Goal: Transaction & Acquisition: Purchase product/service

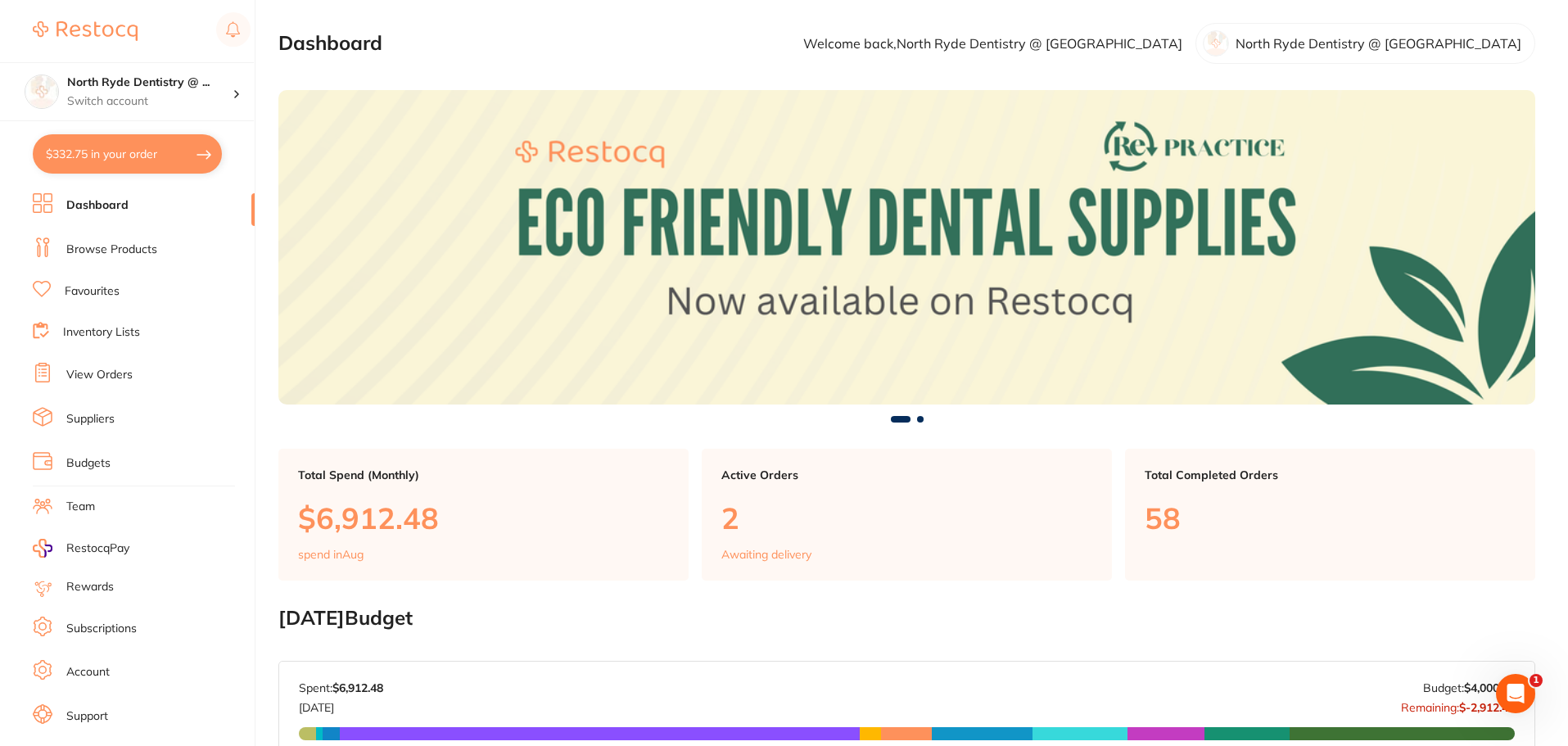
click at [94, 254] on link "Browse Products" at bounding box center [112, 249] width 91 height 16
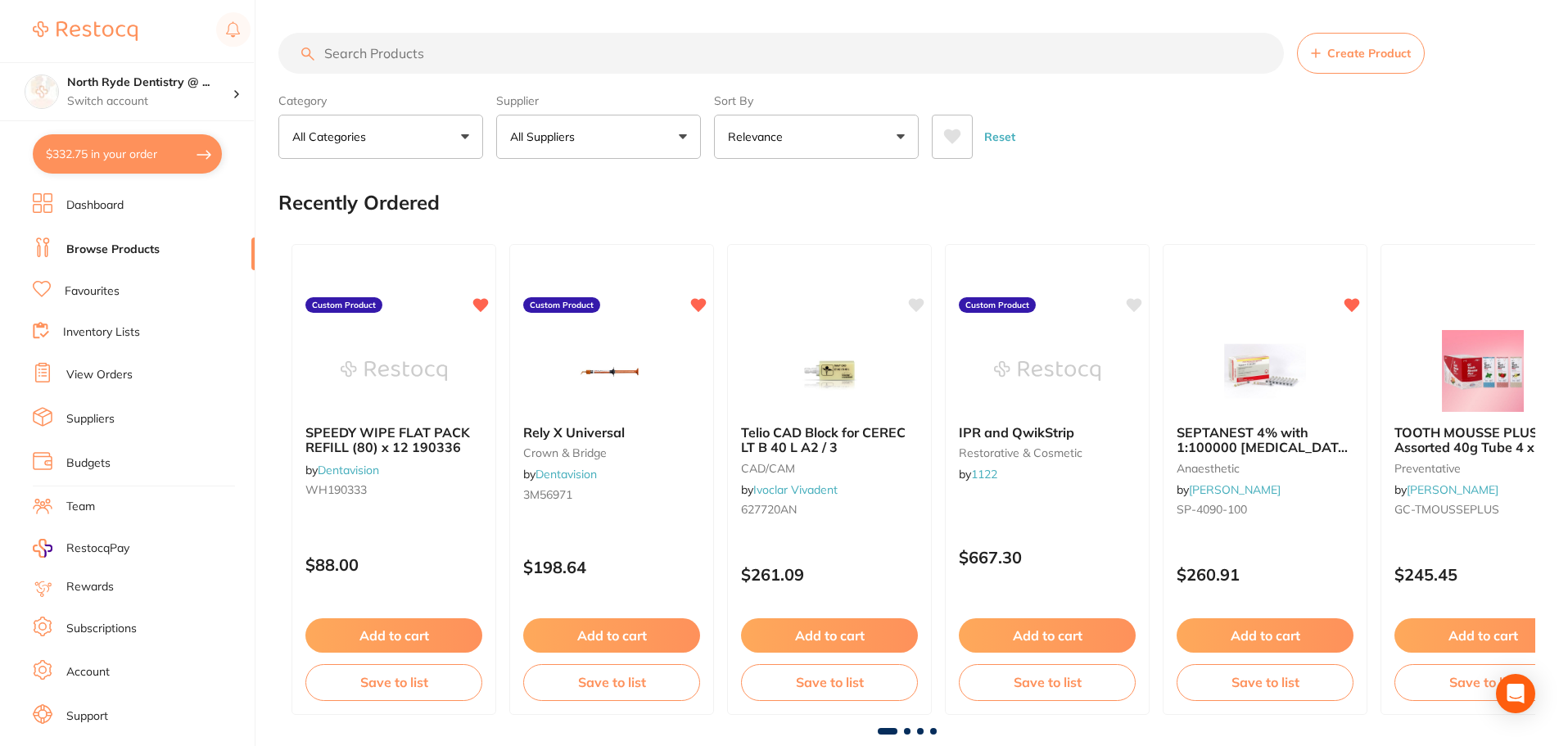
click at [1355, 61] on button "Create Product" at bounding box center [1360, 53] width 128 height 41
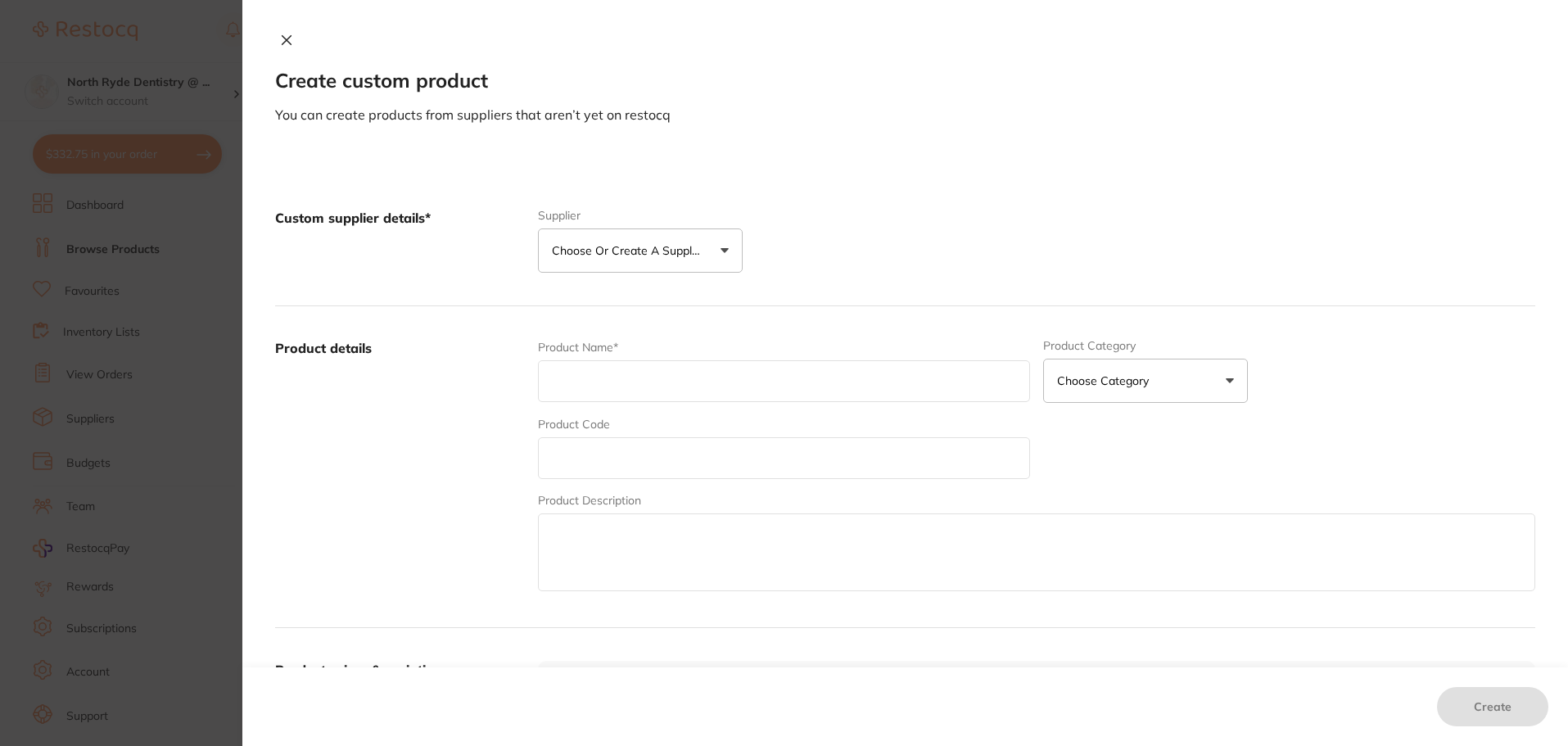
click at [707, 253] on button "Choose or create a supplier" at bounding box center [640, 250] width 205 height 44
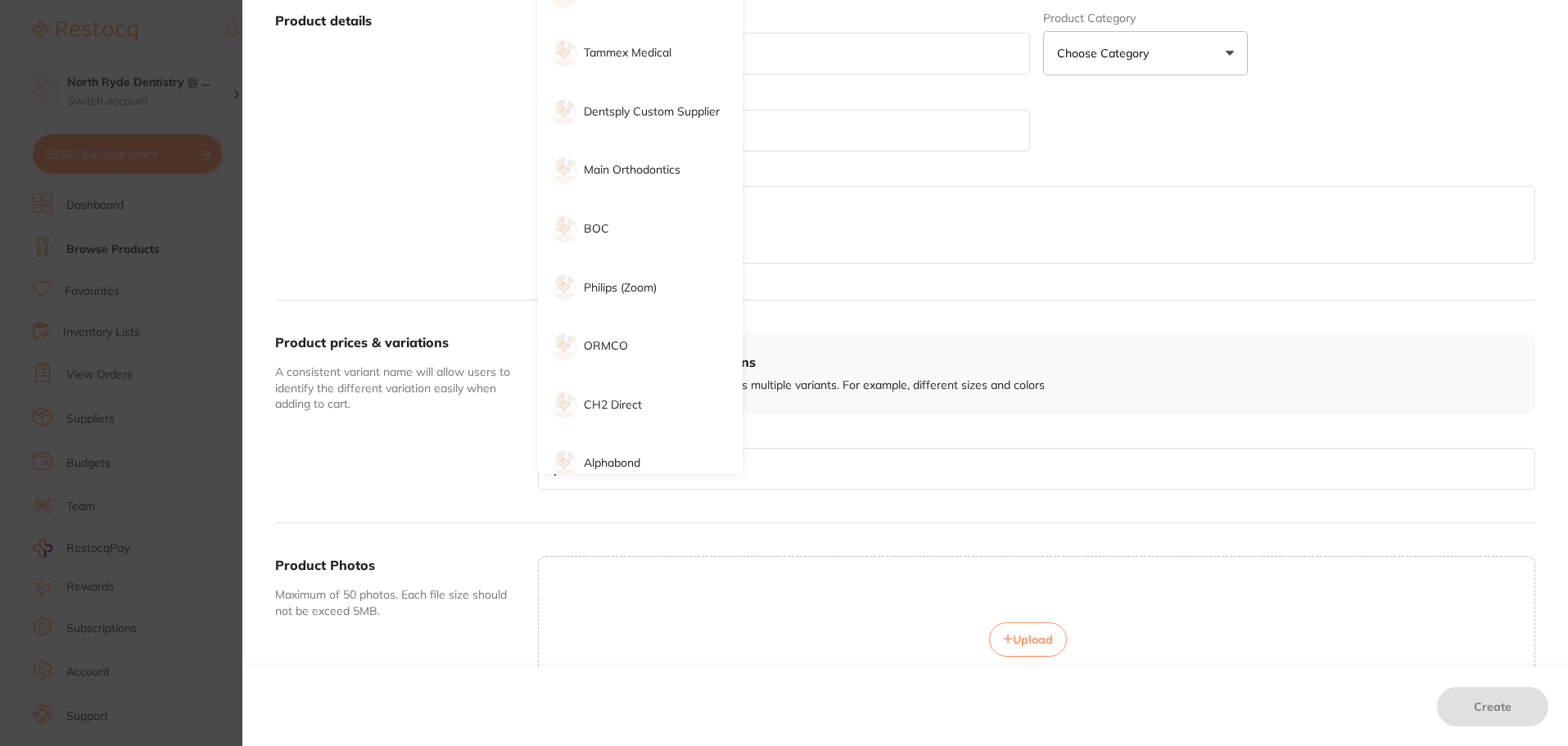
scroll to position [590, 0]
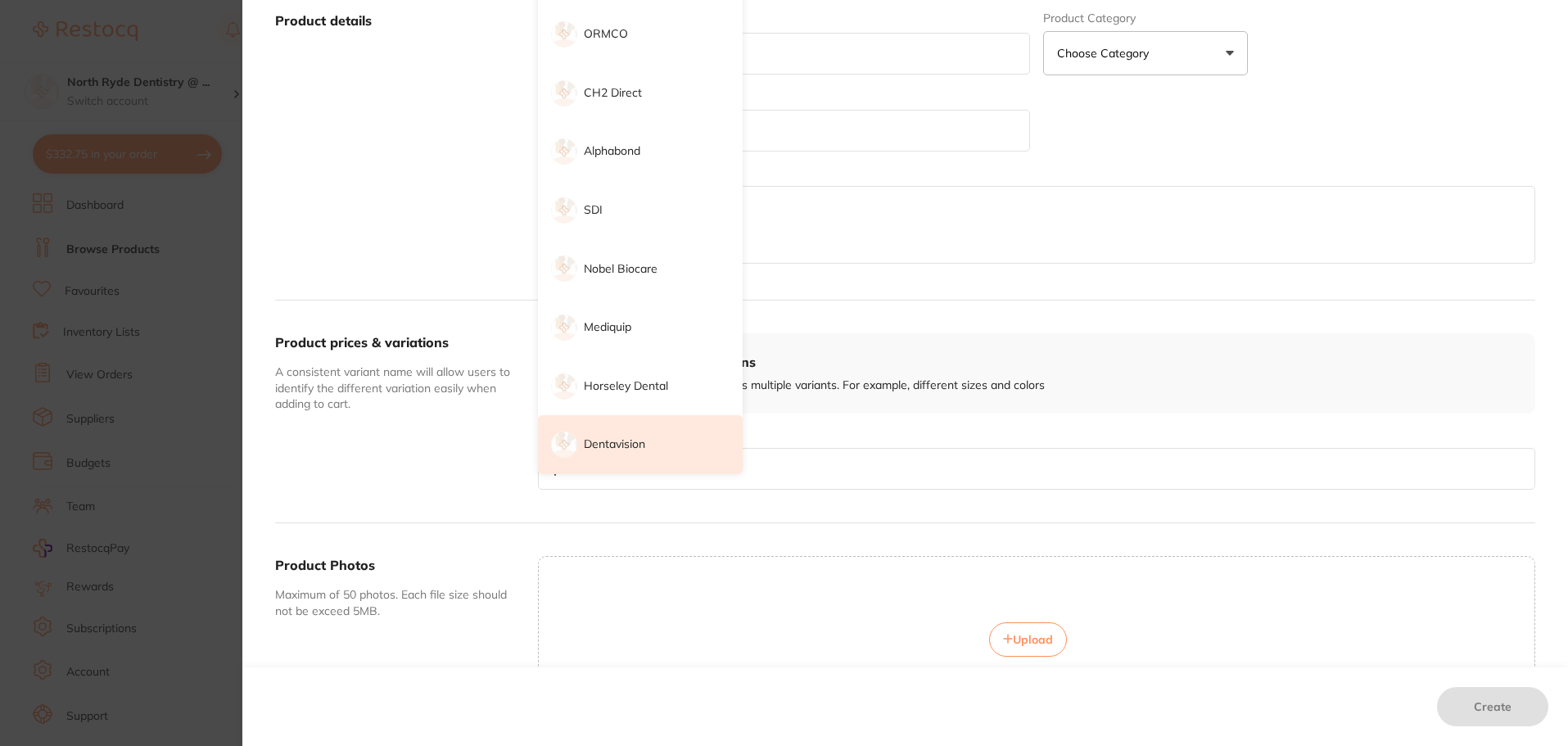
click at [609, 445] on p "Dentavision" at bounding box center [614, 444] width 61 height 16
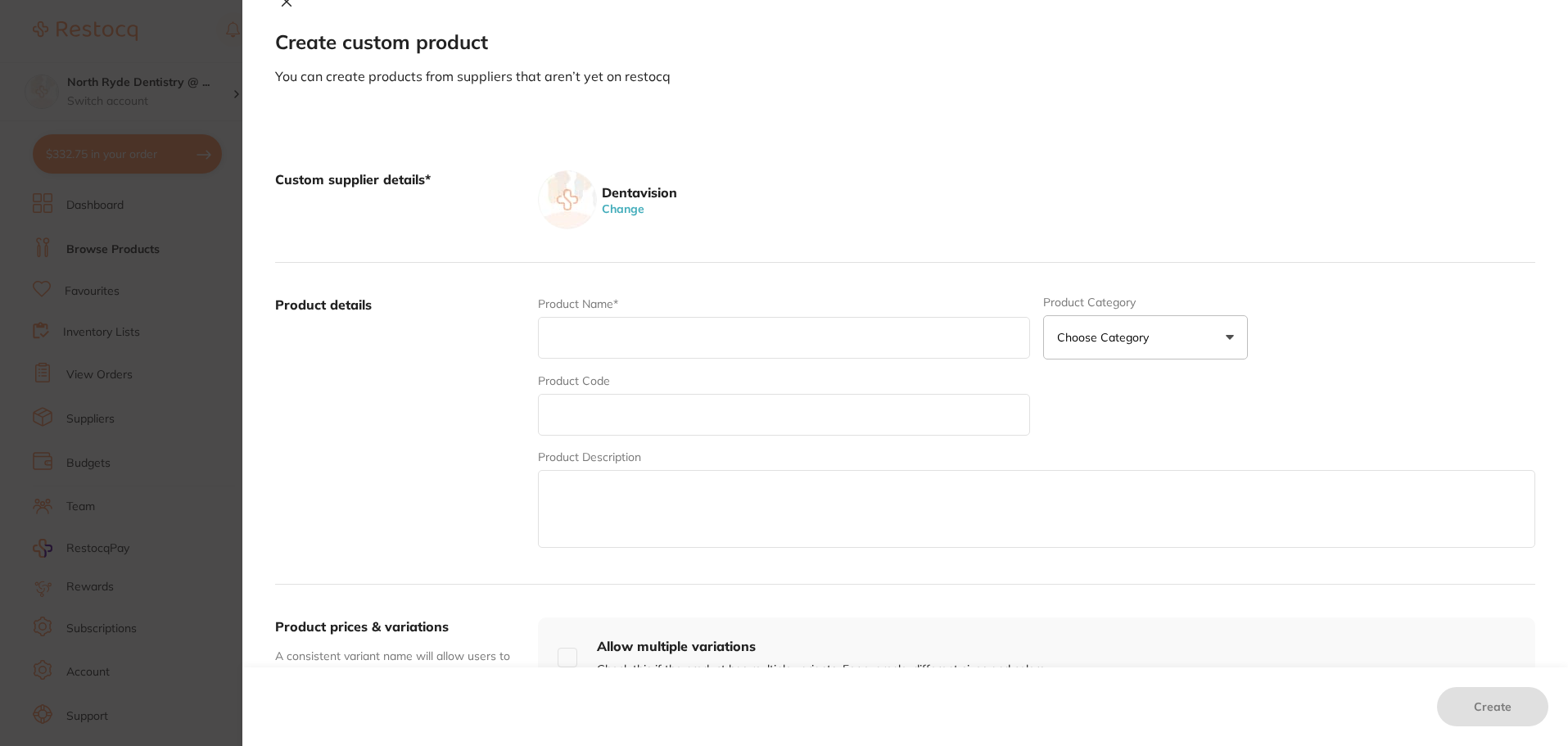
scroll to position [0, 0]
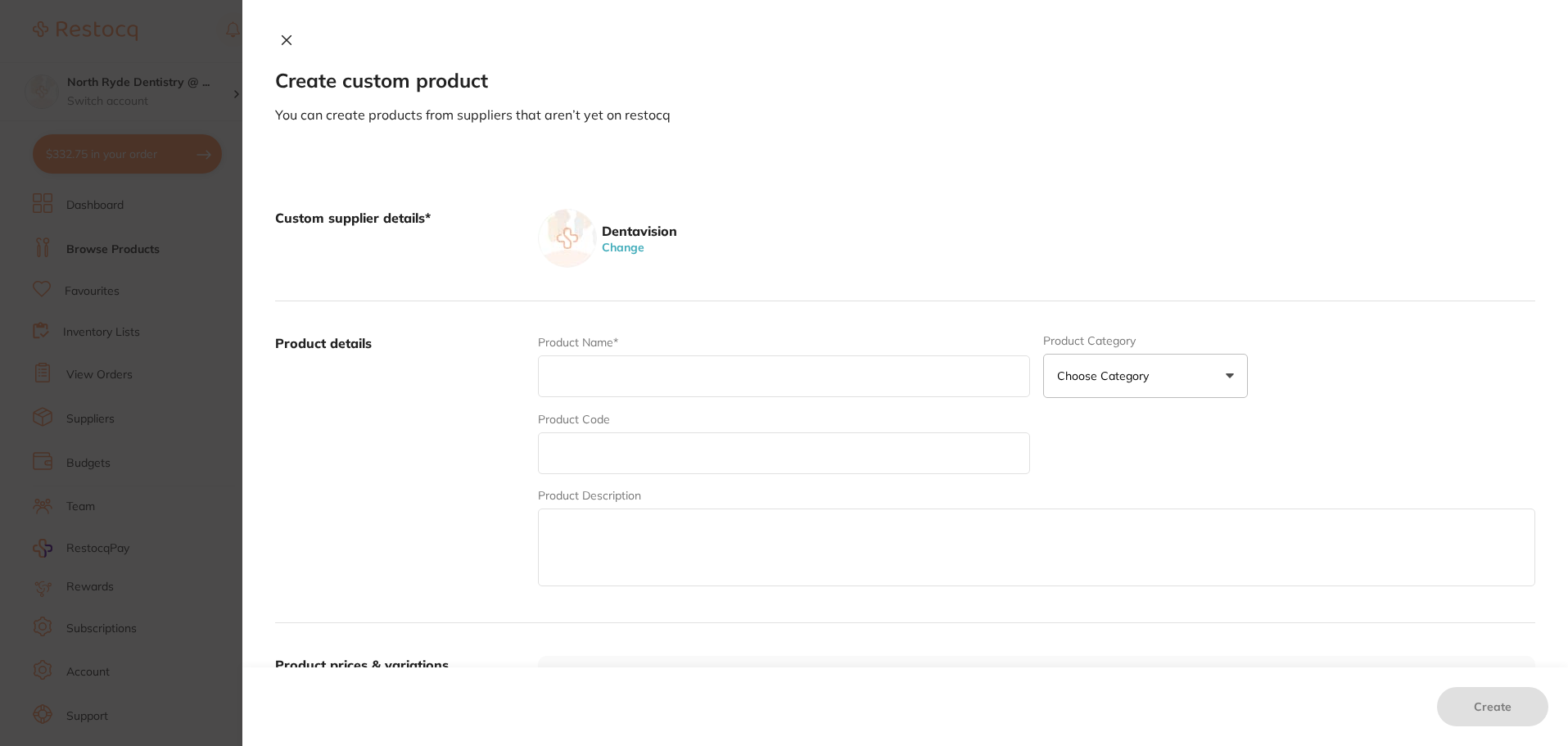
click at [592, 368] on input "text" at bounding box center [784, 376] width 492 height 41
click at [556, 461] on input "text" at bounding box center [784, 452] width 492 height 41
paste input "WHUC50DB240"
type input "WHUC50DB240"
click at [608, 377] on input "text" at bounding box center [784, 376] width 492 height 41
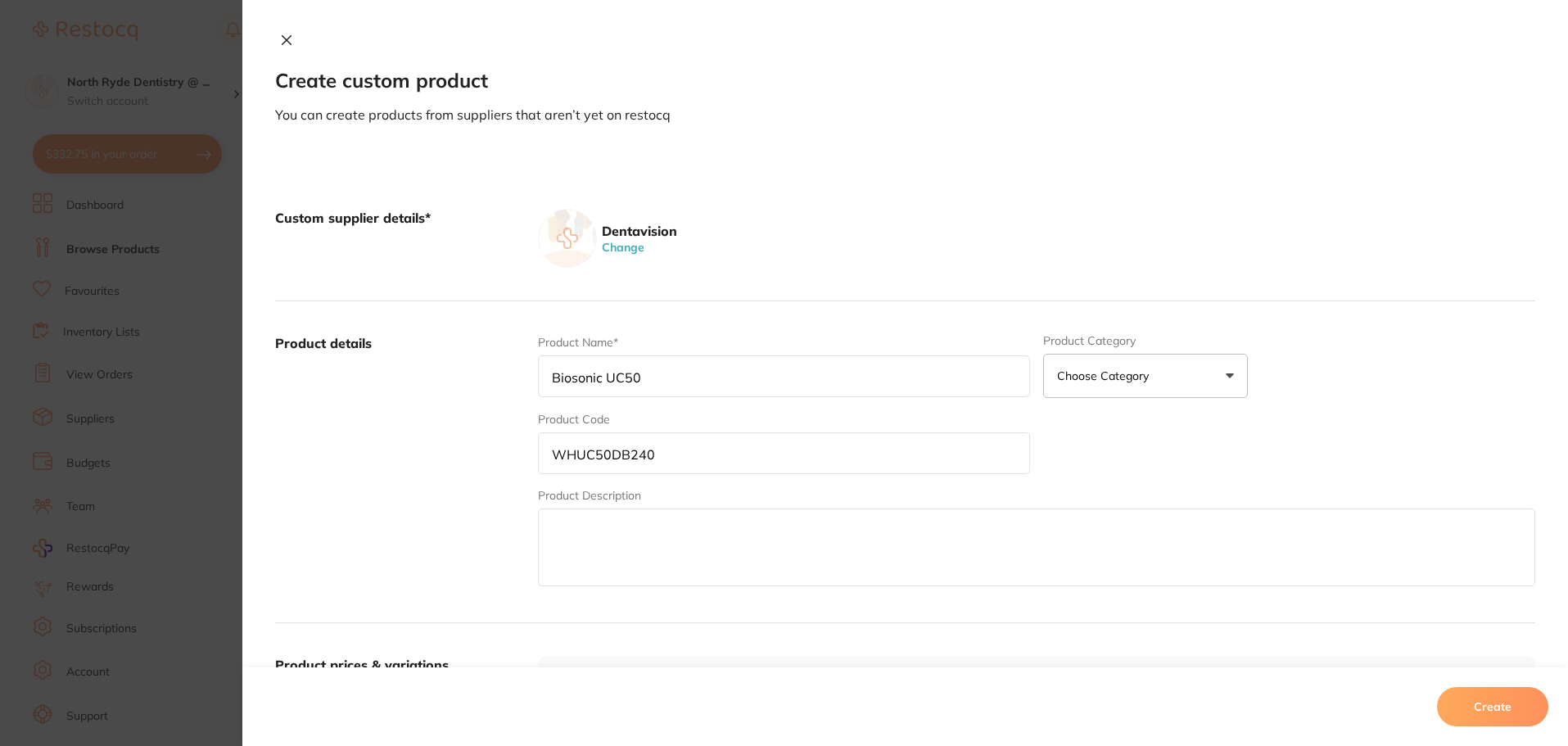
type input "Biosonic UC50"
click at [1144, 384] on p "Choose Category" at bounding box center [1106, 375] width 99 height 16
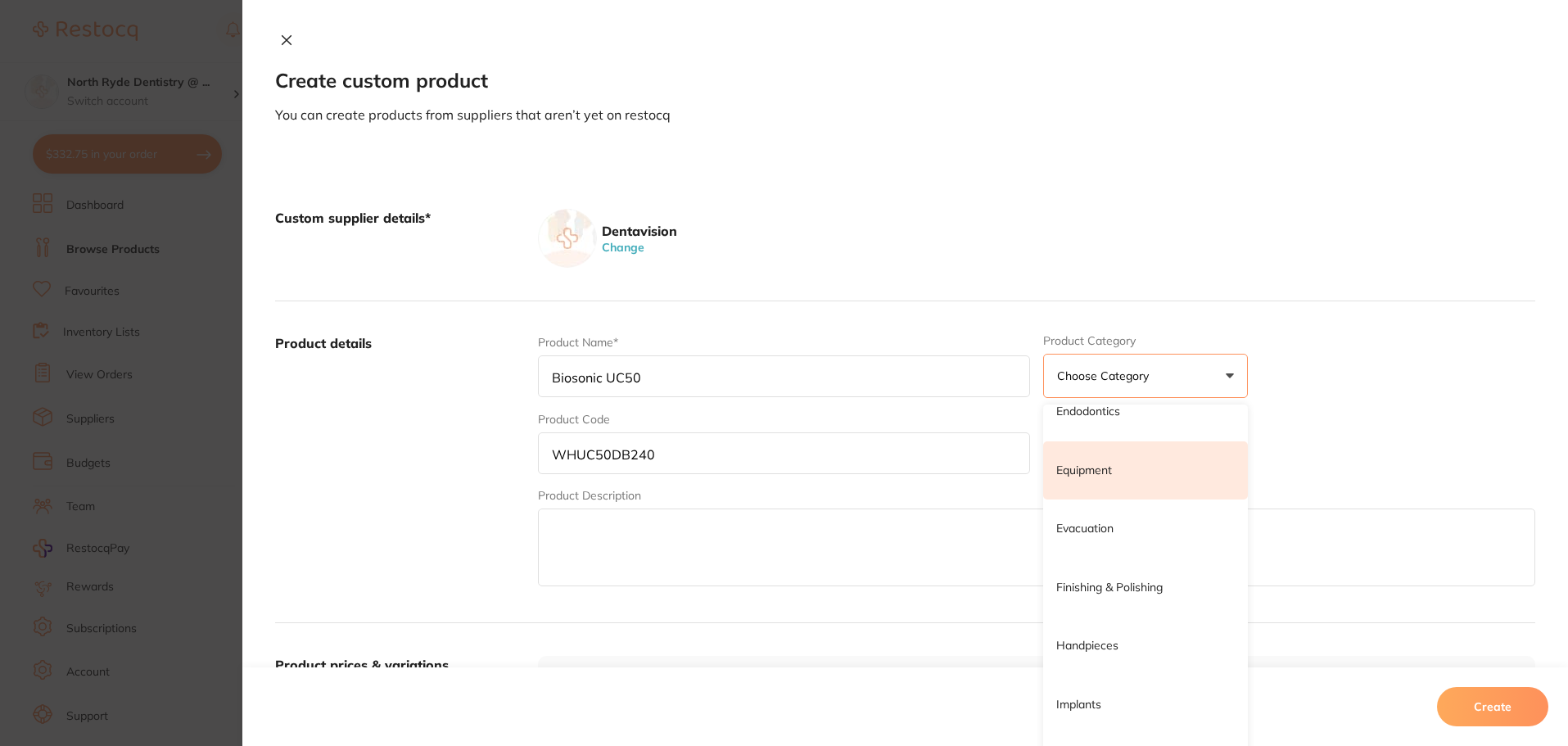
click at [1091, 477] on p "Equipment" at bounding box center [1084, 470] width 55 height 16
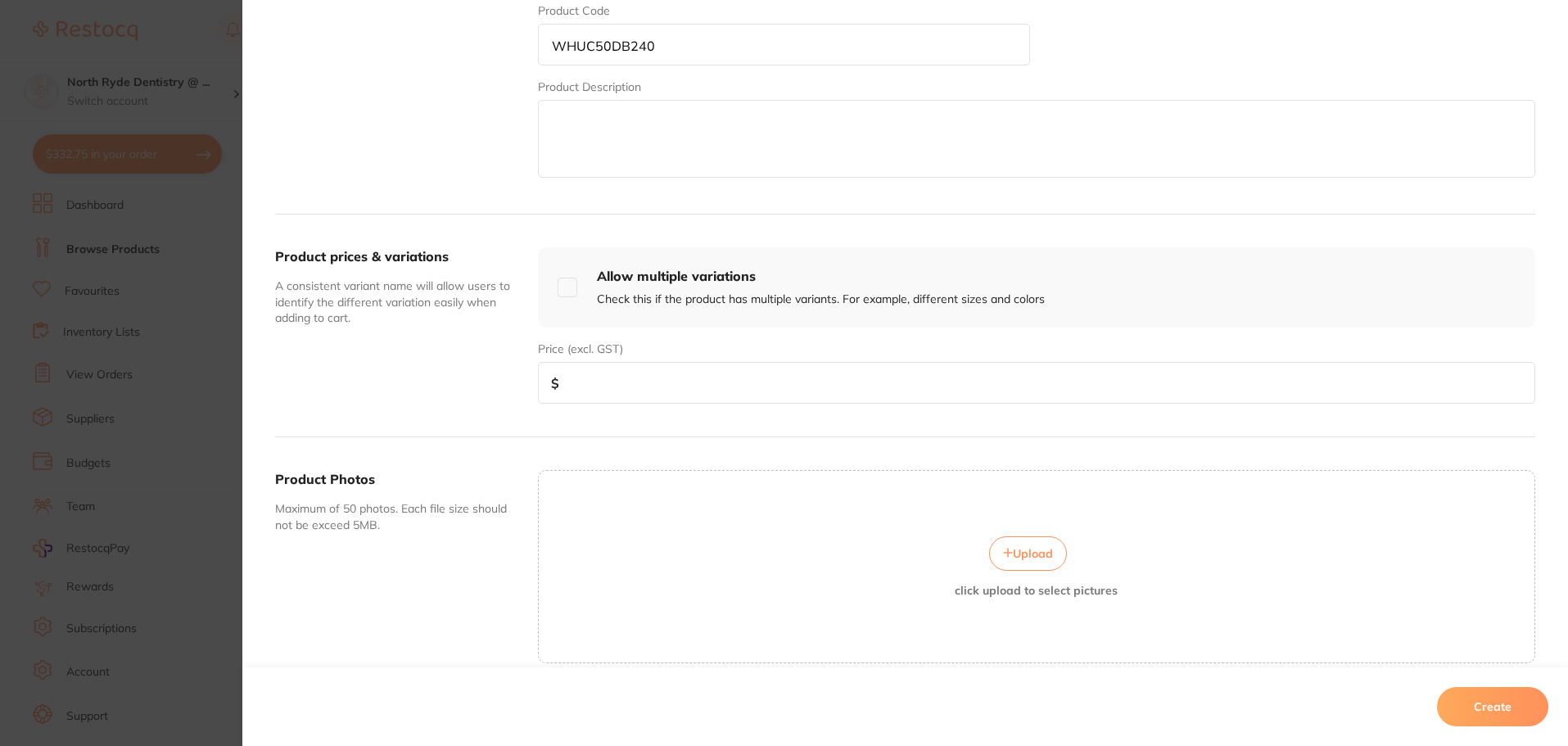
scroll to position [409, 0]
click at [604, 385] on input "number" at bounding box center [1037, 382] width 997 height 41
paste input "1025.18"
type input "1025.18"
click at [1493, 708] on button "Create" at bounding box center [1493, 707] width 112 height 39
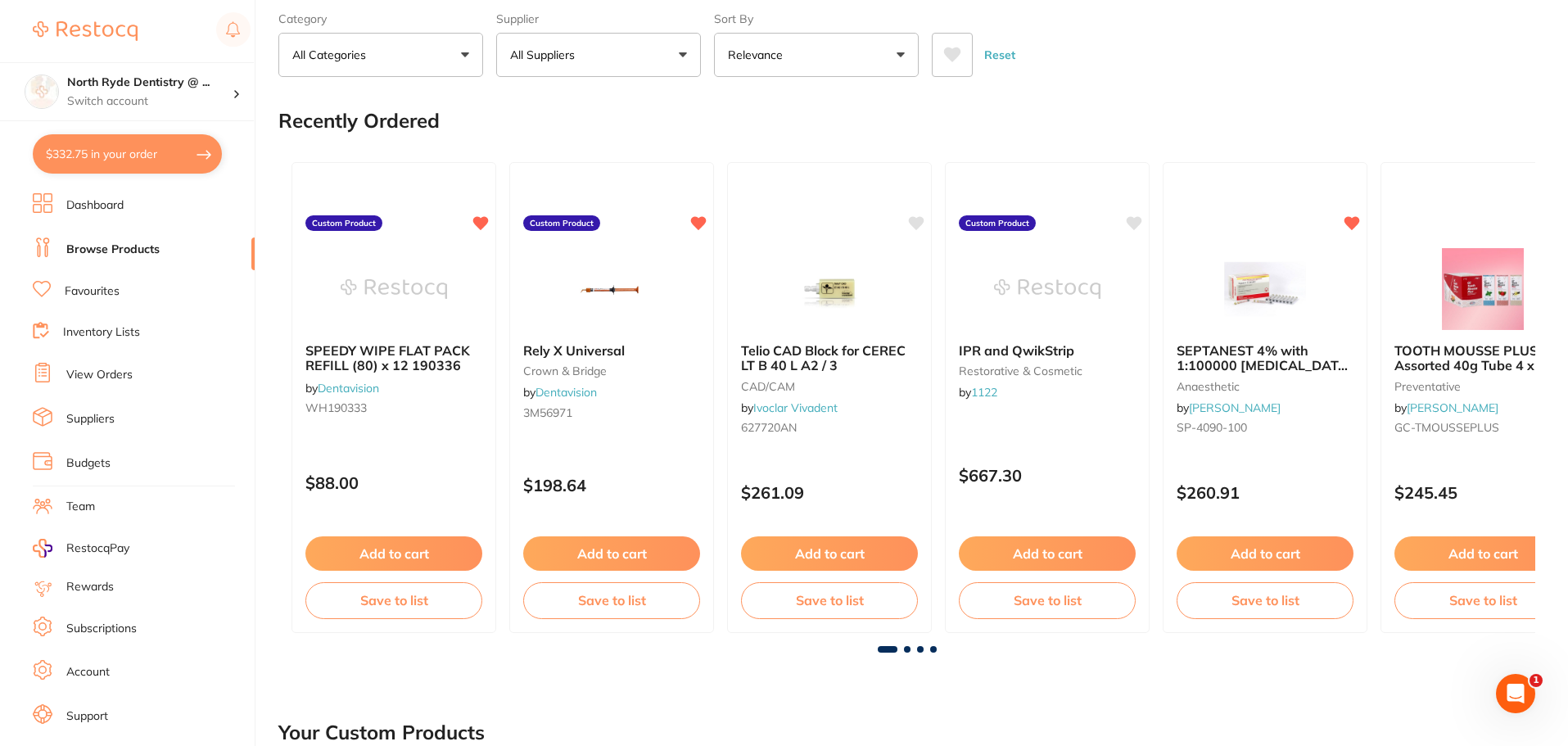
click at [569, 59] on p "All Suppliers" at bounding box center [546, 54] width 71 height 16
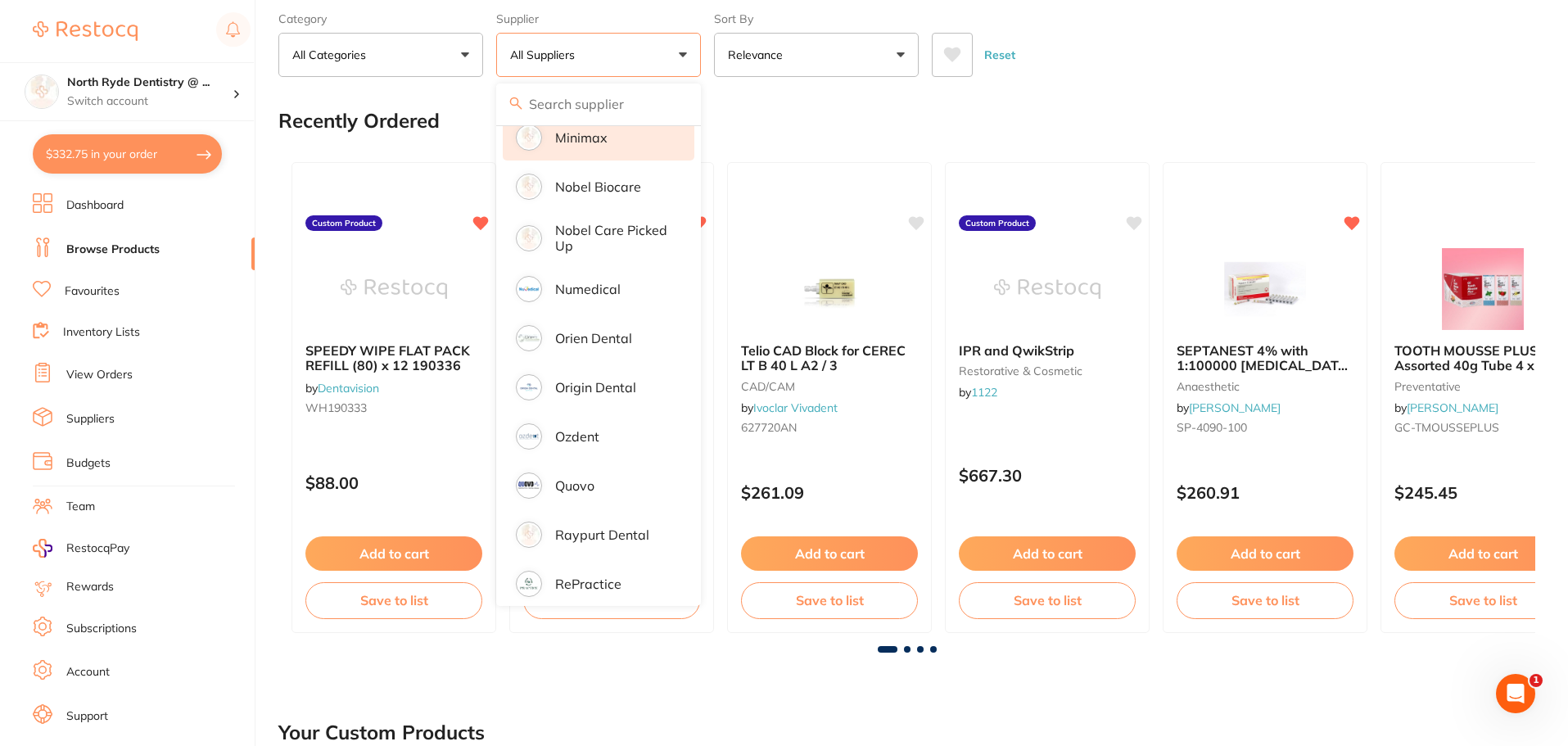
scroll to position [1761, 0]
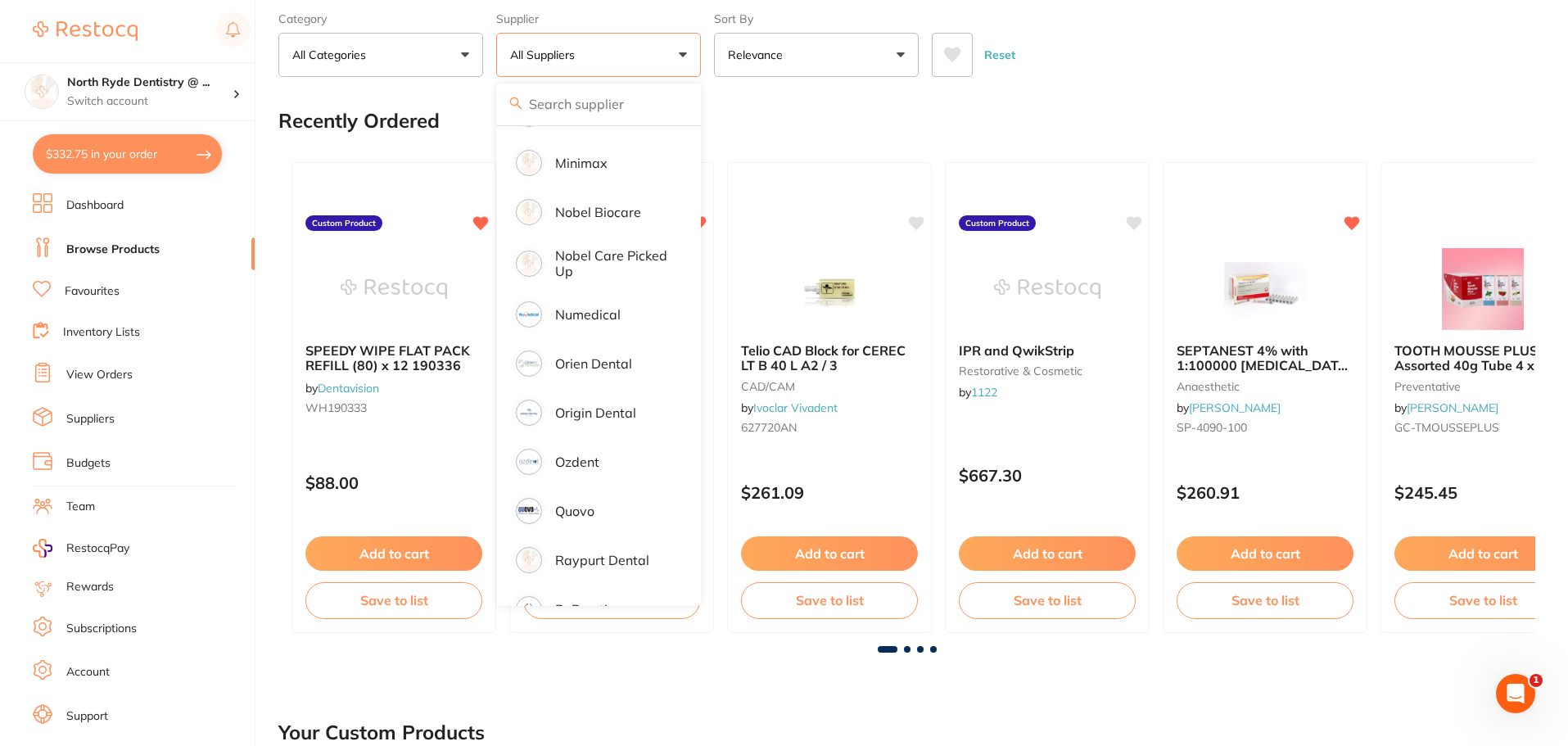
click at [583, 52] on span at bounding box center [584, 54] width 7 height 7
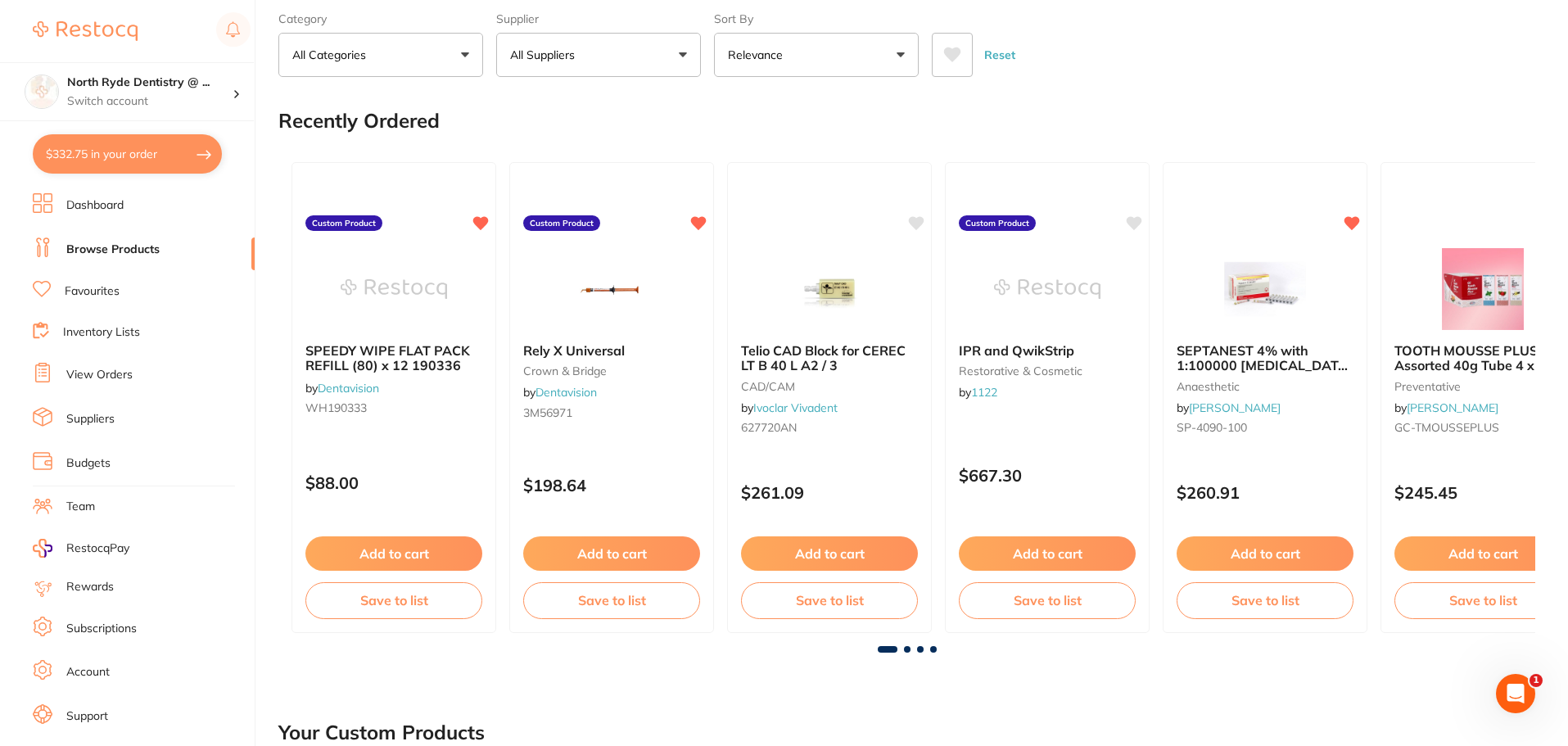
click at [581, 56] on p "All Suppliers" at bounding box center [546, 54] width 71 height 16
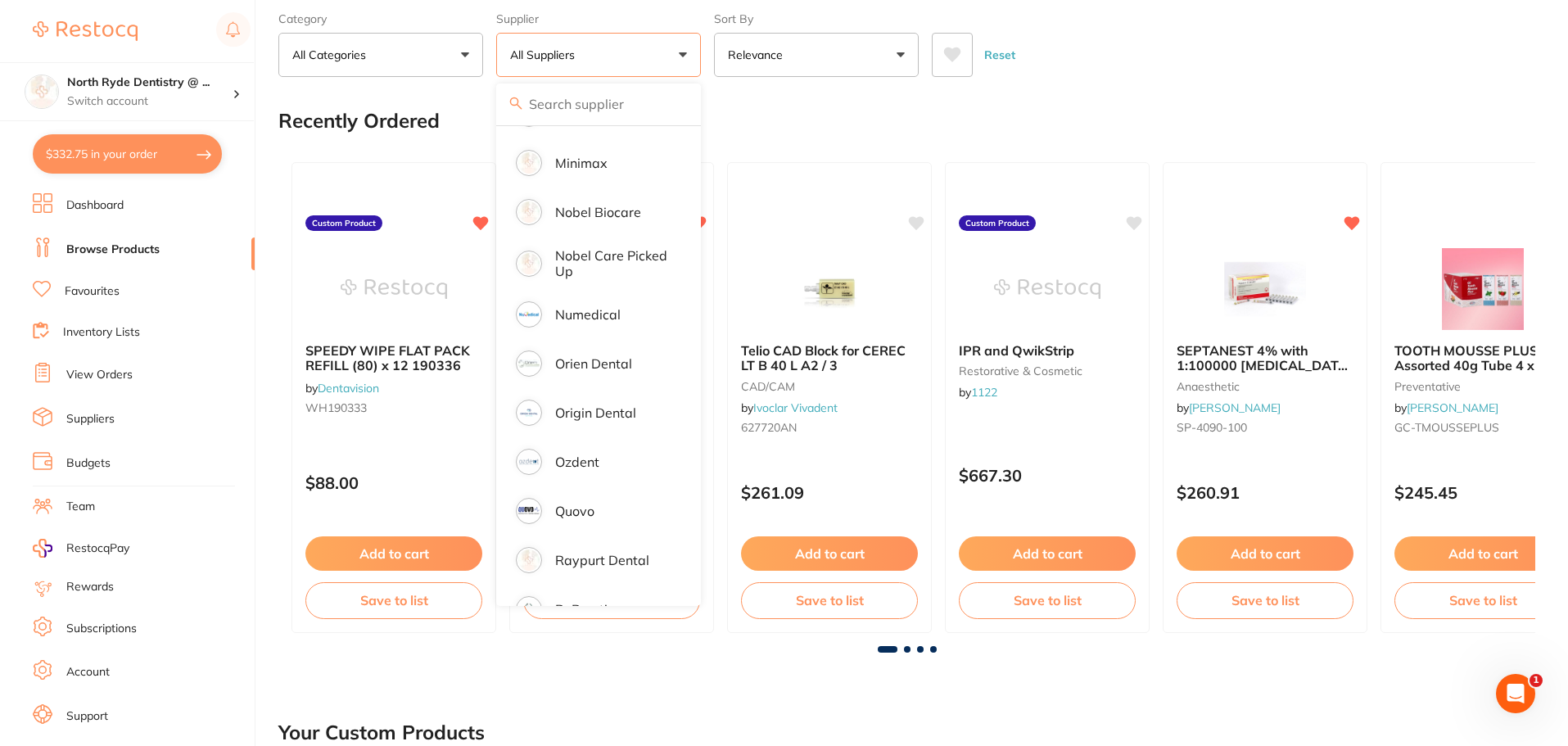
click at [561, 105] on input "search" at bounding box center [599, 104] width 205 height 41
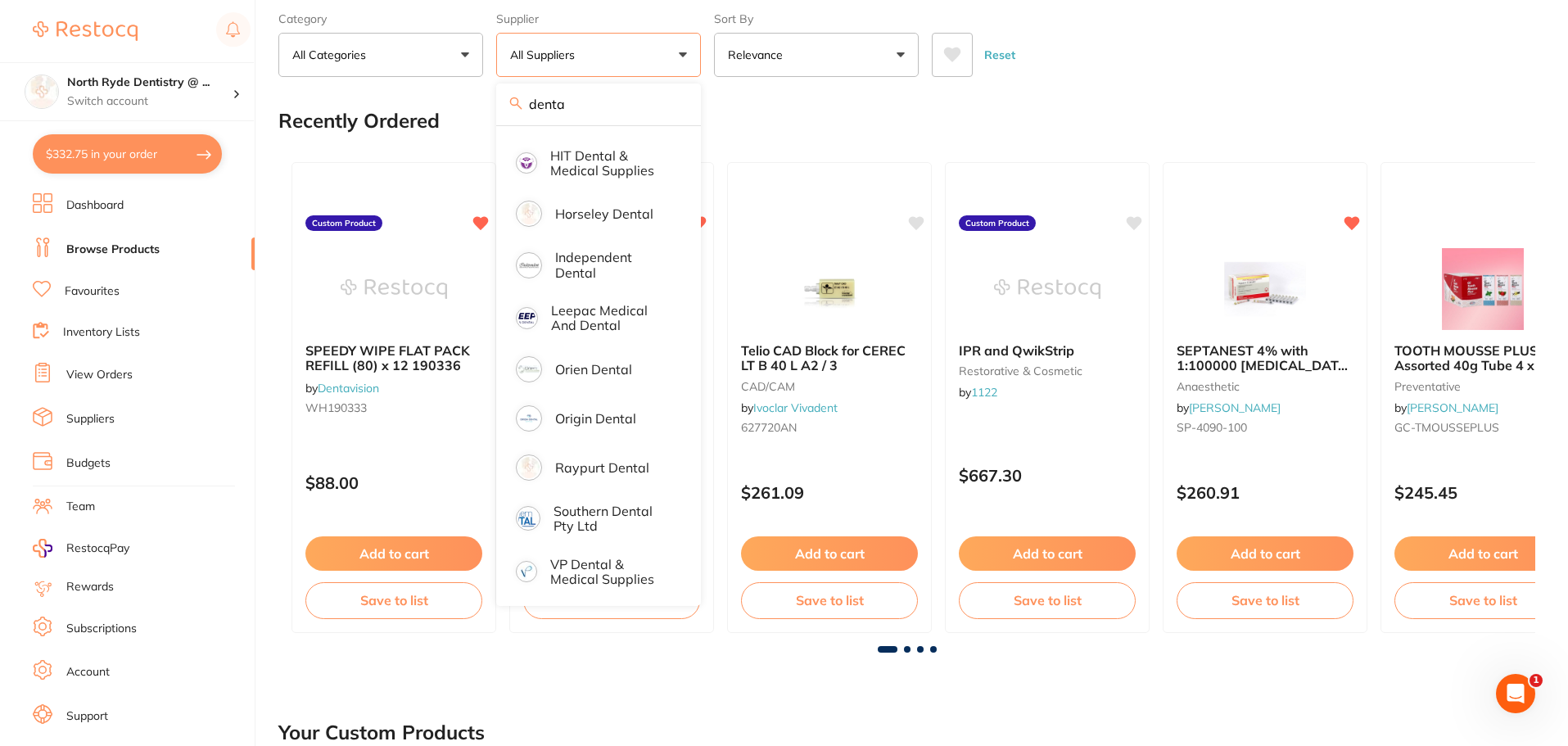
scroll to position [440, 0]
type input "dentav"
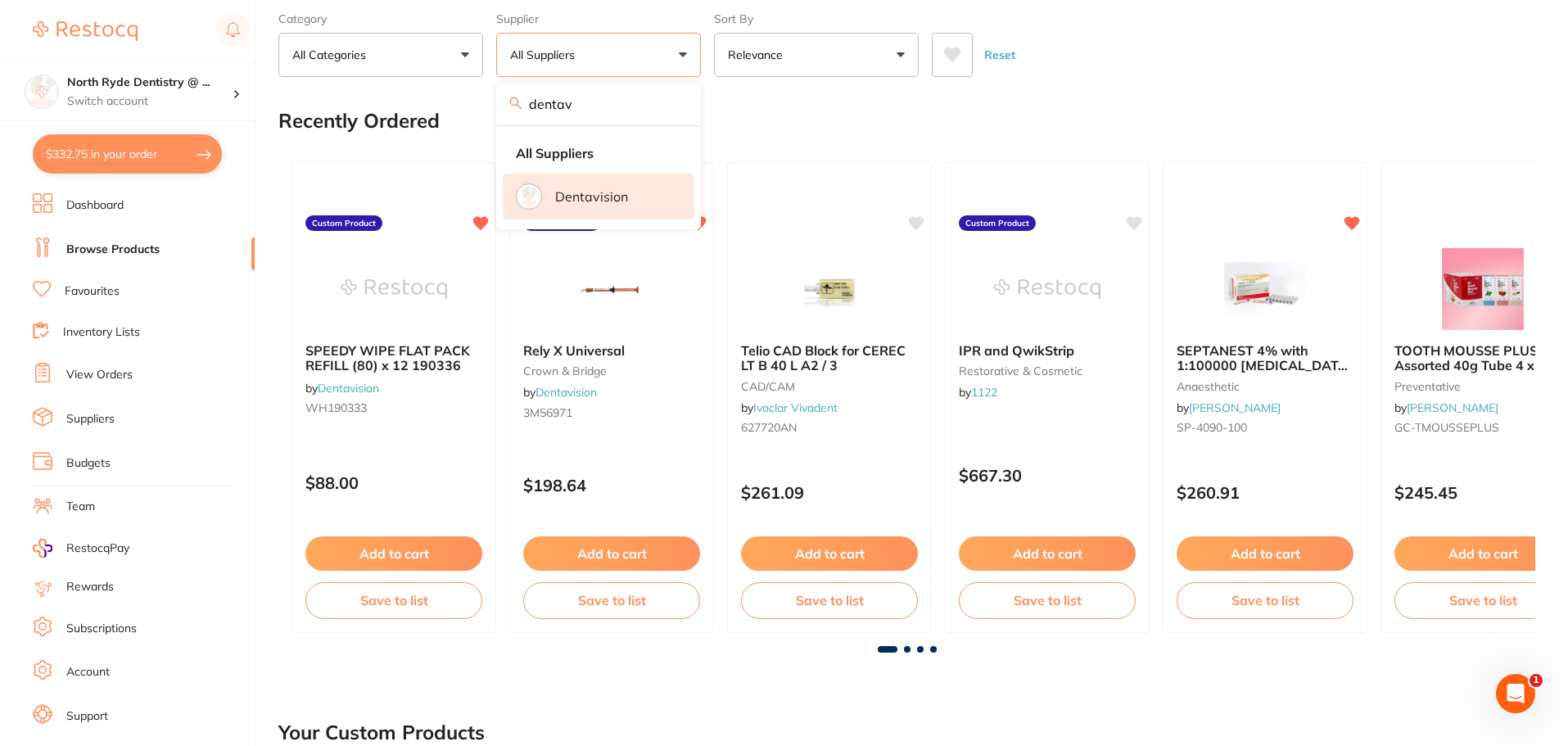
click at [606, 194] on p "Dentavision" at bounding box center [592, 196] width 73 height 15
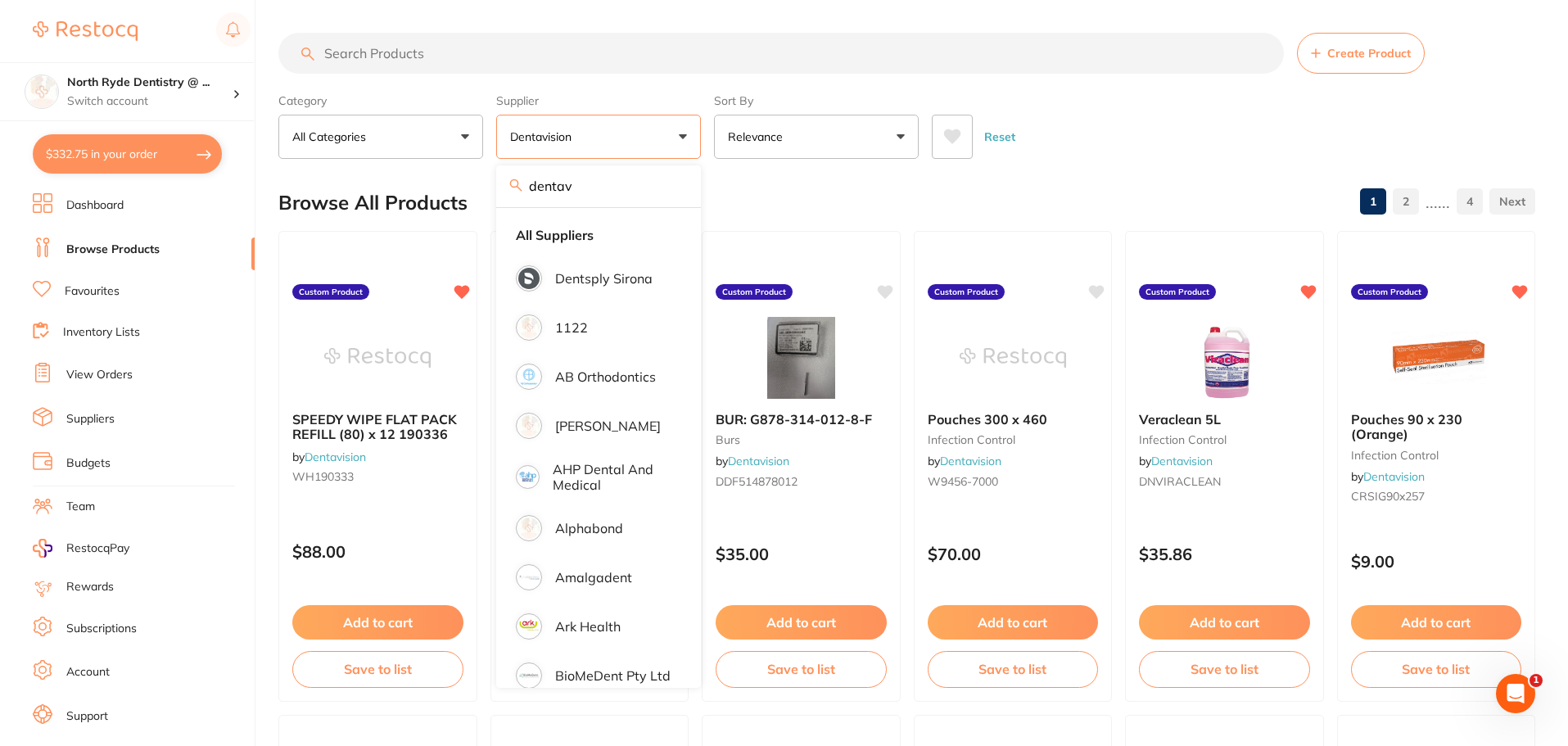
click at [759, 181] on div "Browse All Products 1 2 ...... 4" at bounding box center [907, 203] width 1257 height 54
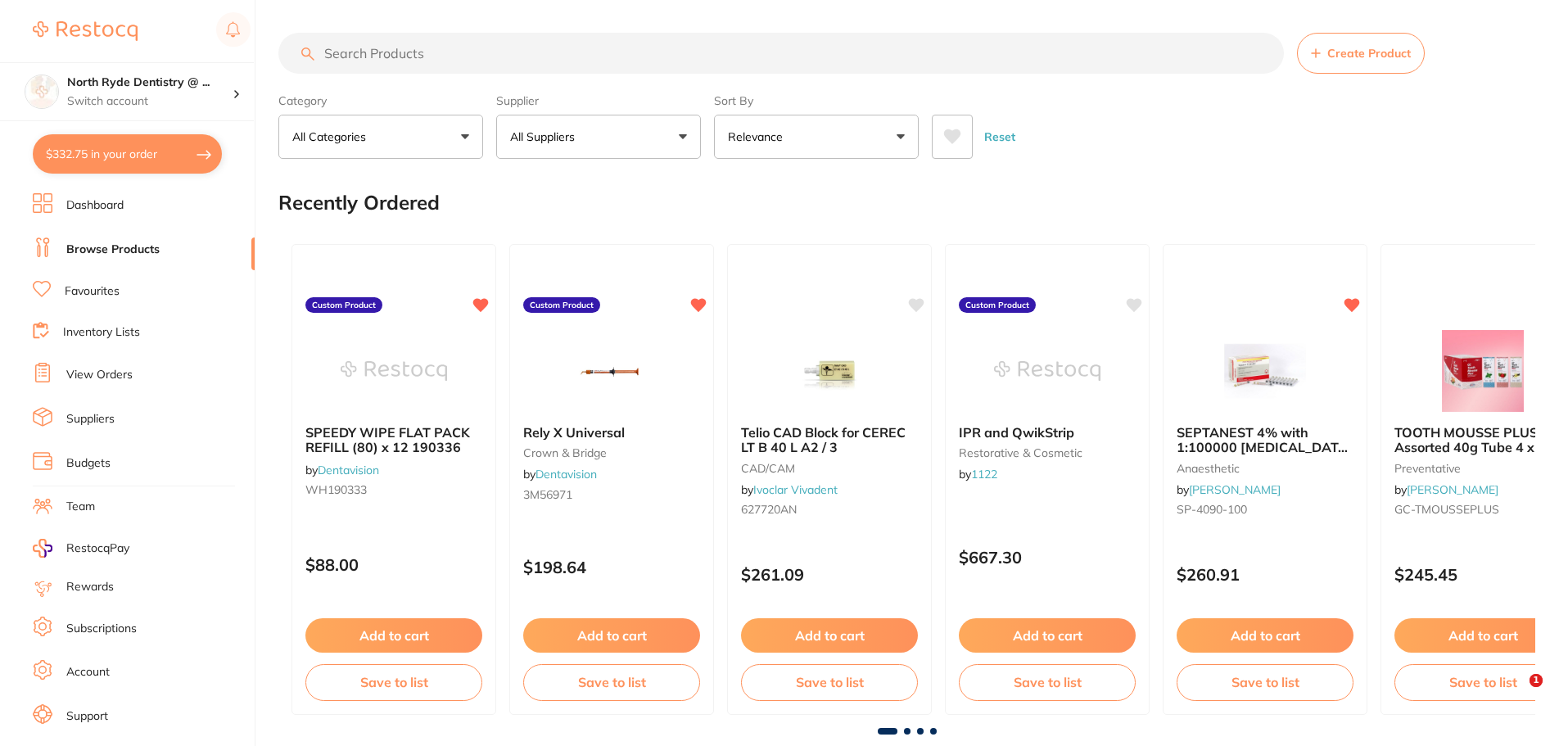
click at [413, 63] on input "search" at bounding box center [781, 53] width 1006 height 41
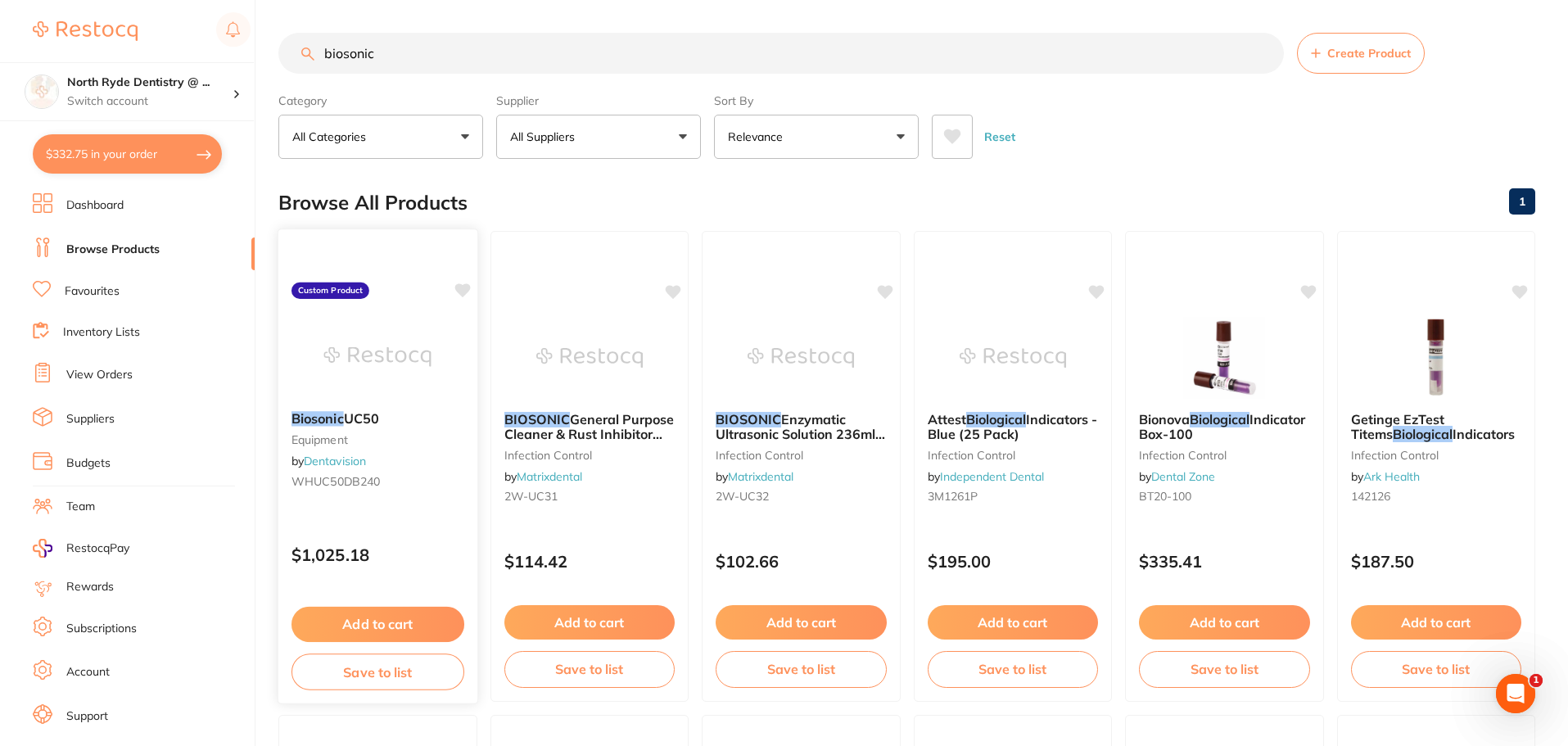
type input "biosonic"
click at [380, 356] on img at bounding box center [377, 357] width 107 height 83
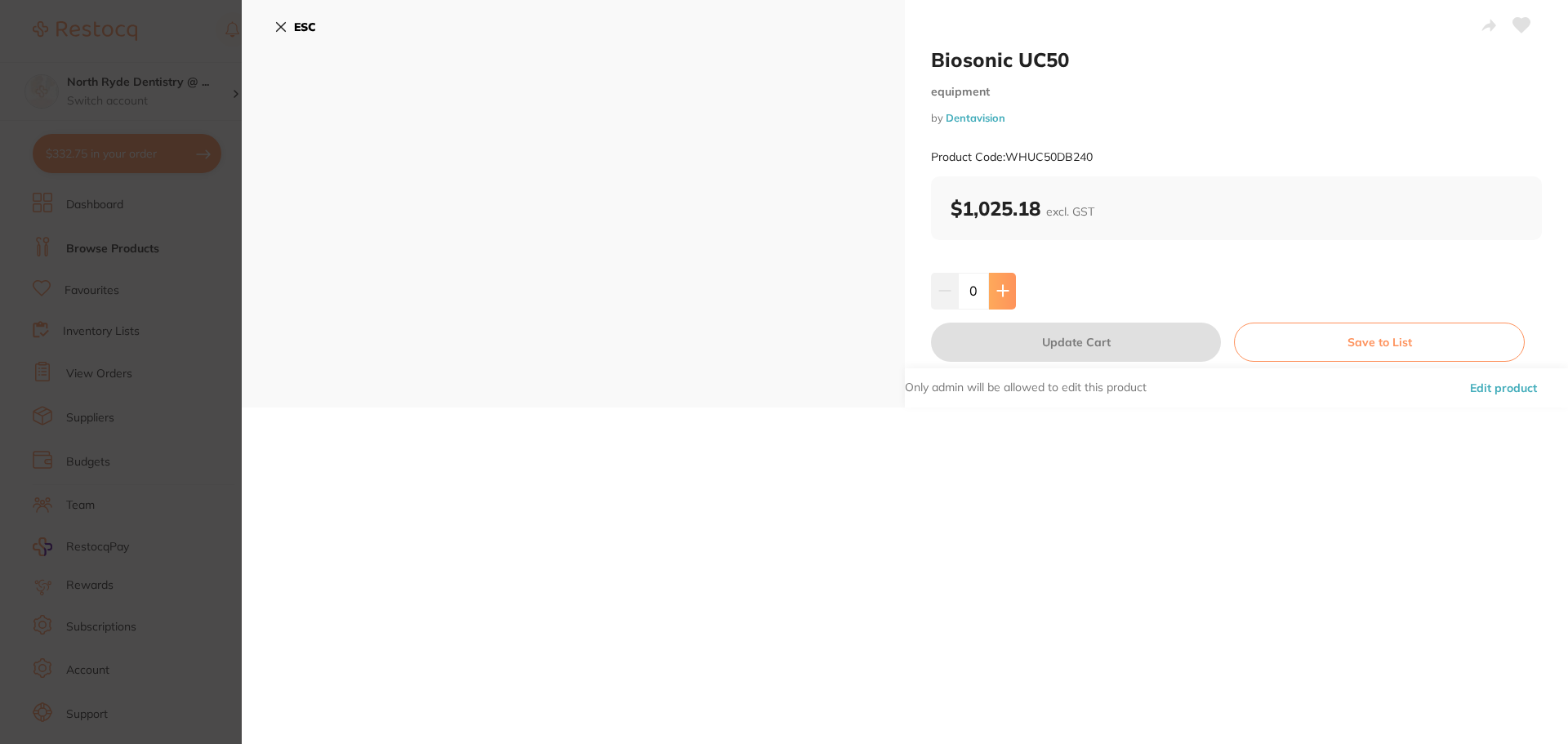
click at [1002, 292] on icon at bounding box center [1003, 291] width 13 height 13
type input "1"
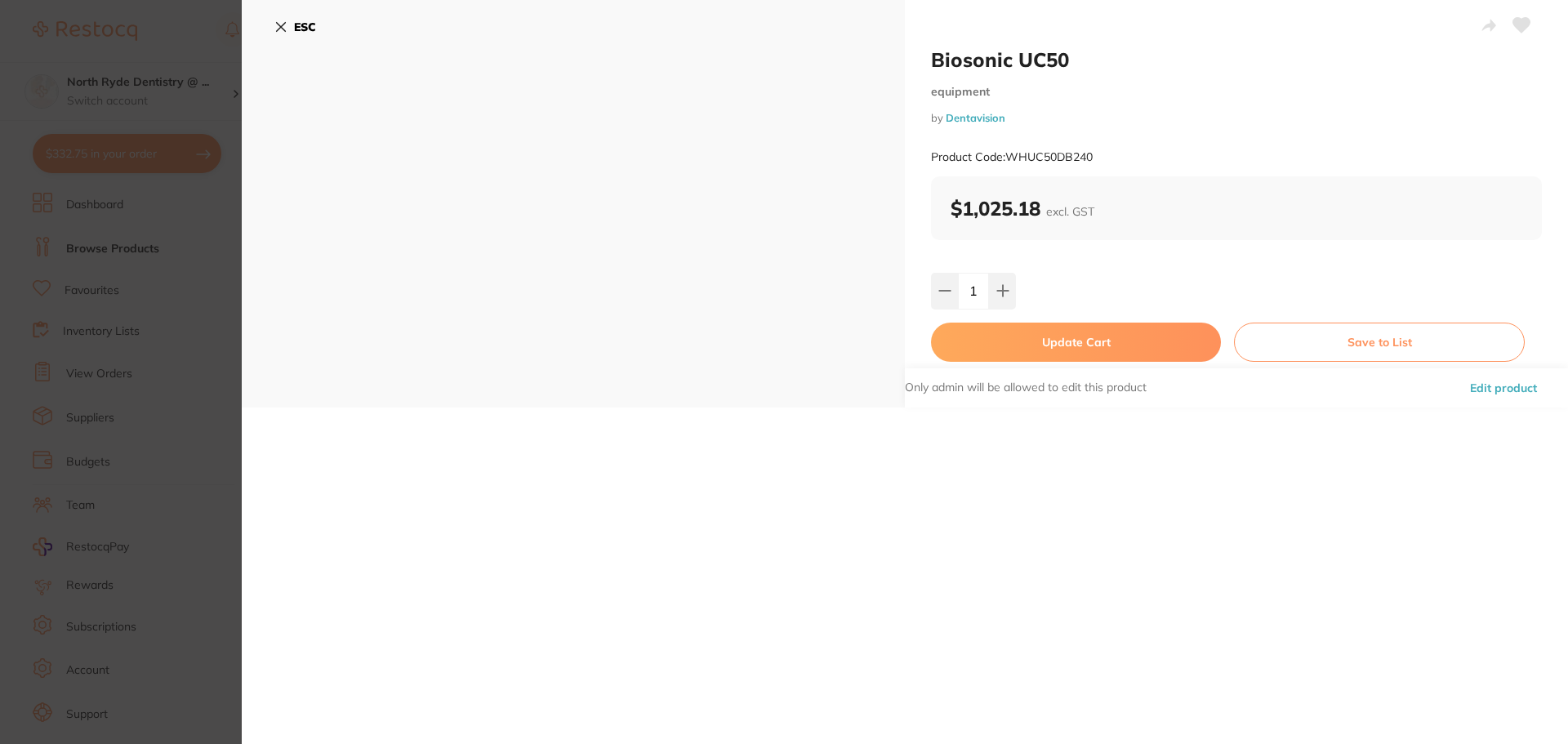
click at [1119, 333] on button "Update Cart" at bounding box center [1076, 342] width 290 height 39
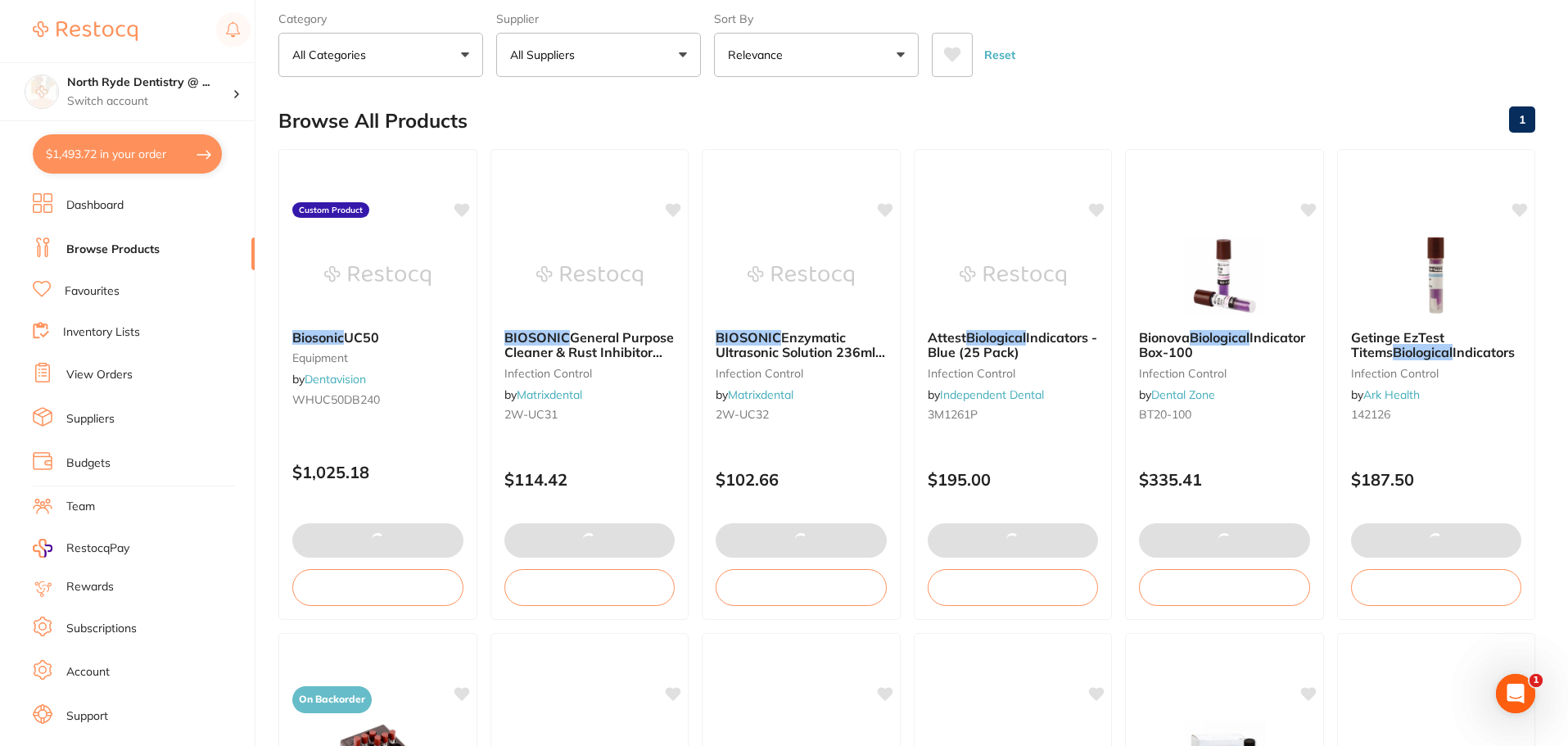
type textarea "Surgery is closed [DATE]"
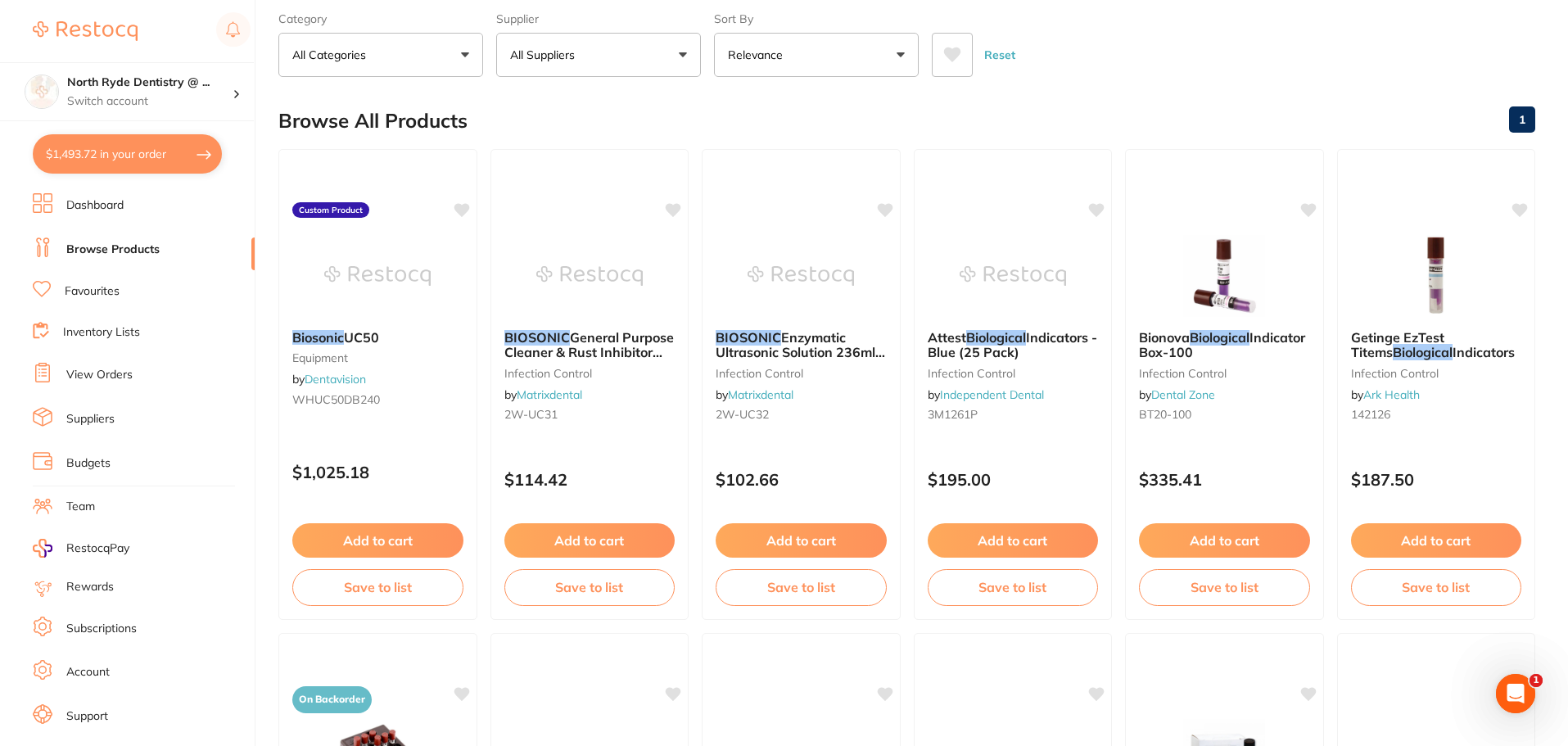
click at [120, 145] on button "$1,493.72 in your order" at bounding box center [127, 154] width 189 height 39
checkbox input "true"
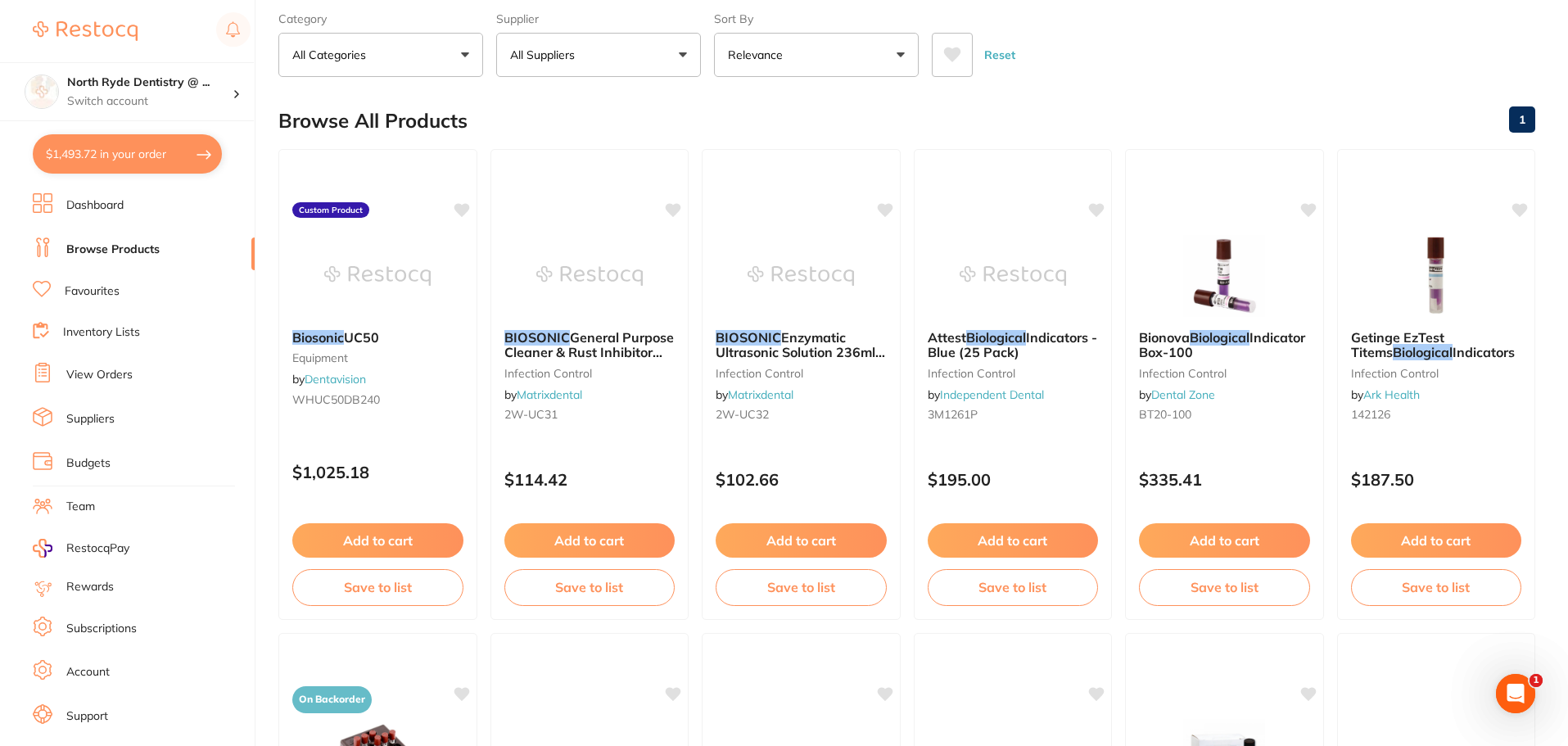
checkbox input "true"
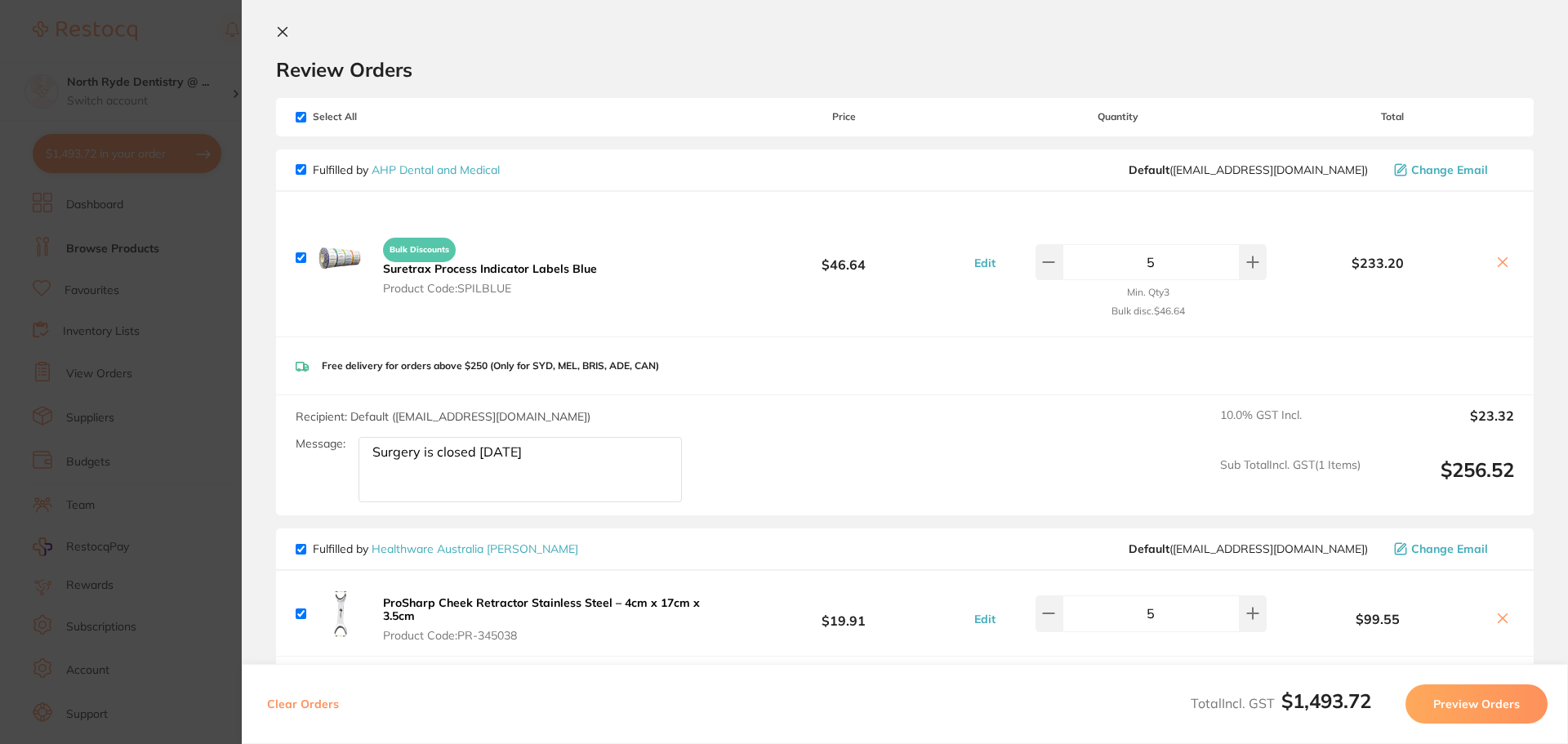
scroll to position [0, 0]
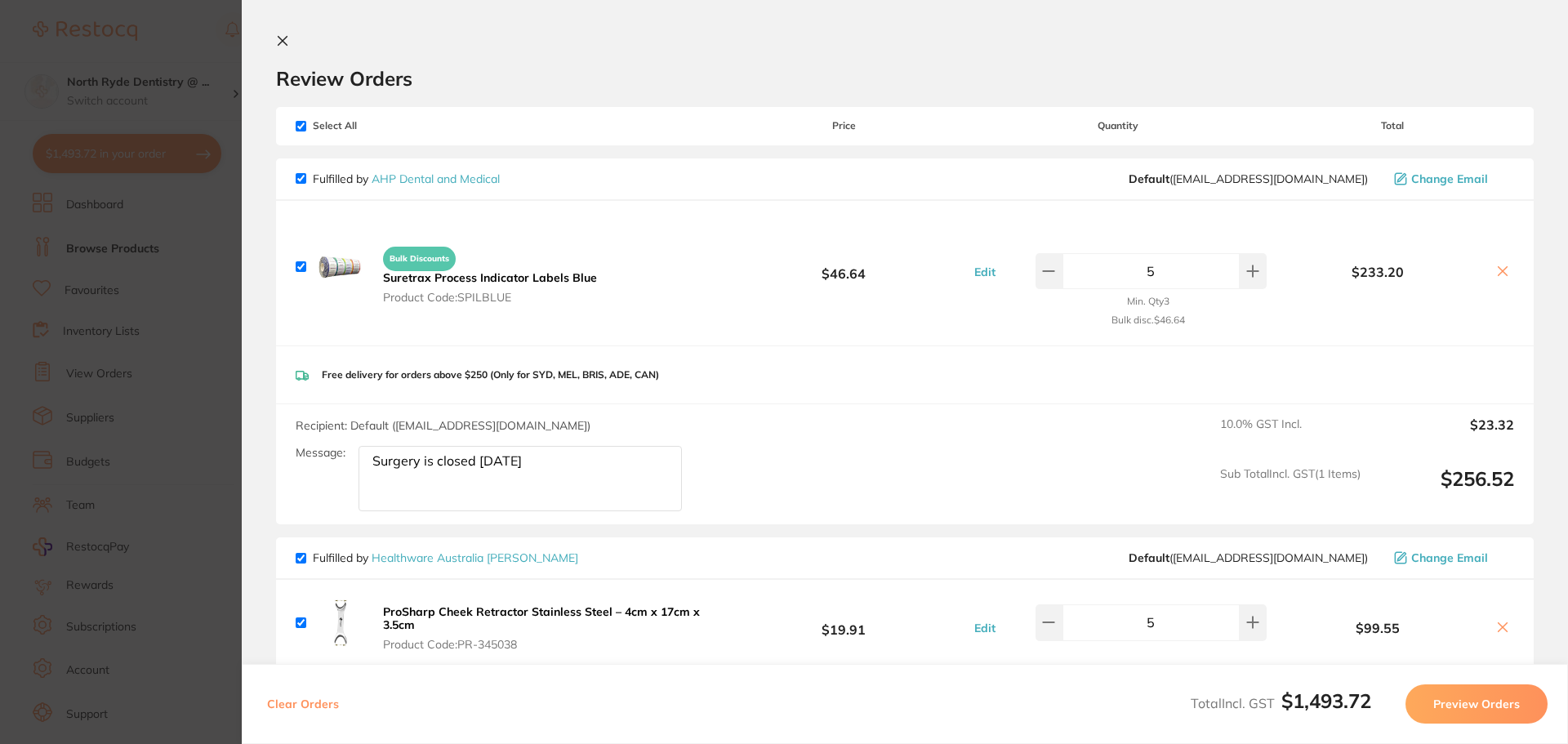
click at [301, 128] on input "checkbox" at bounding box center [300, 125] width 10 height 10
checkbox input "false"
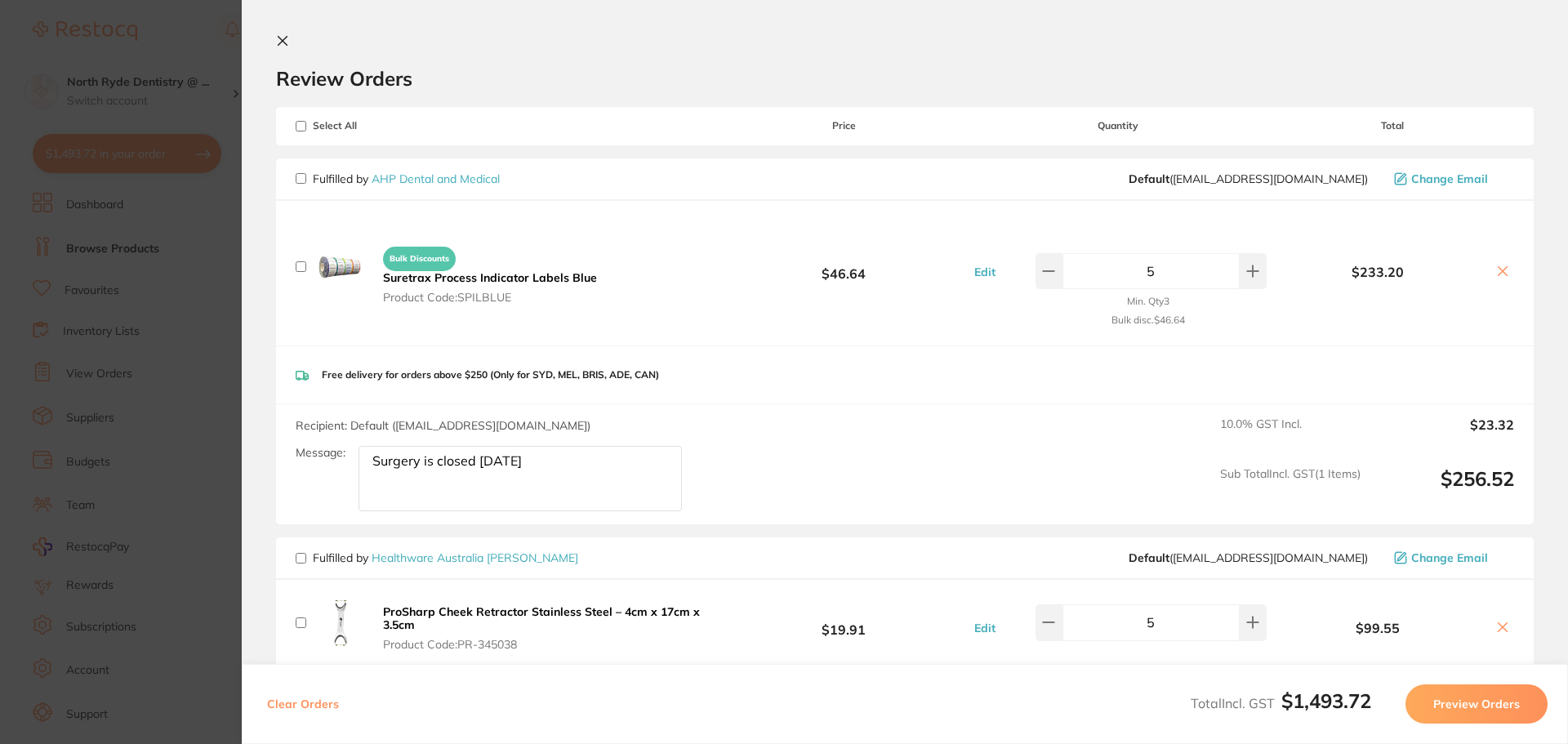
checkbox input "false"
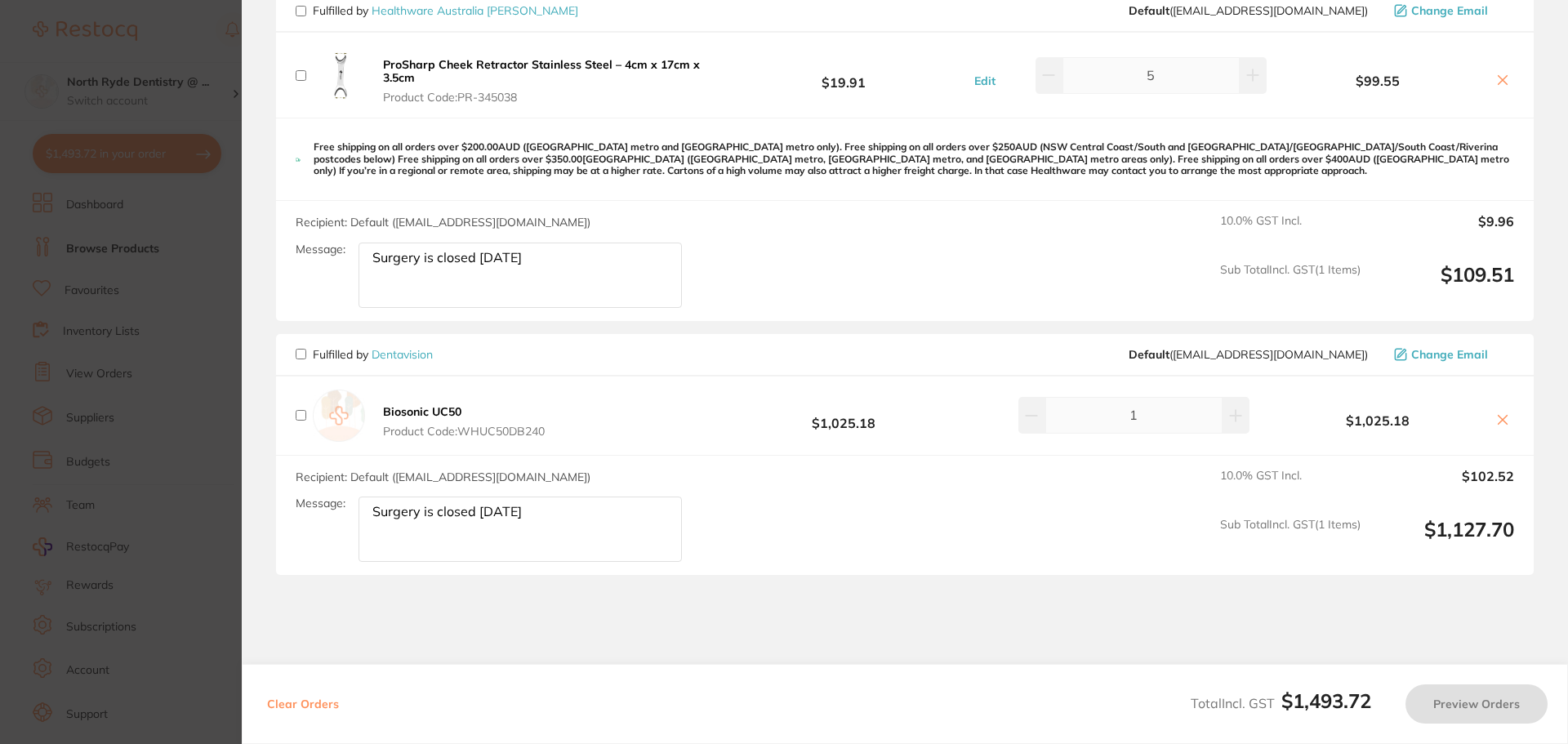
scroll to position [635, 0]
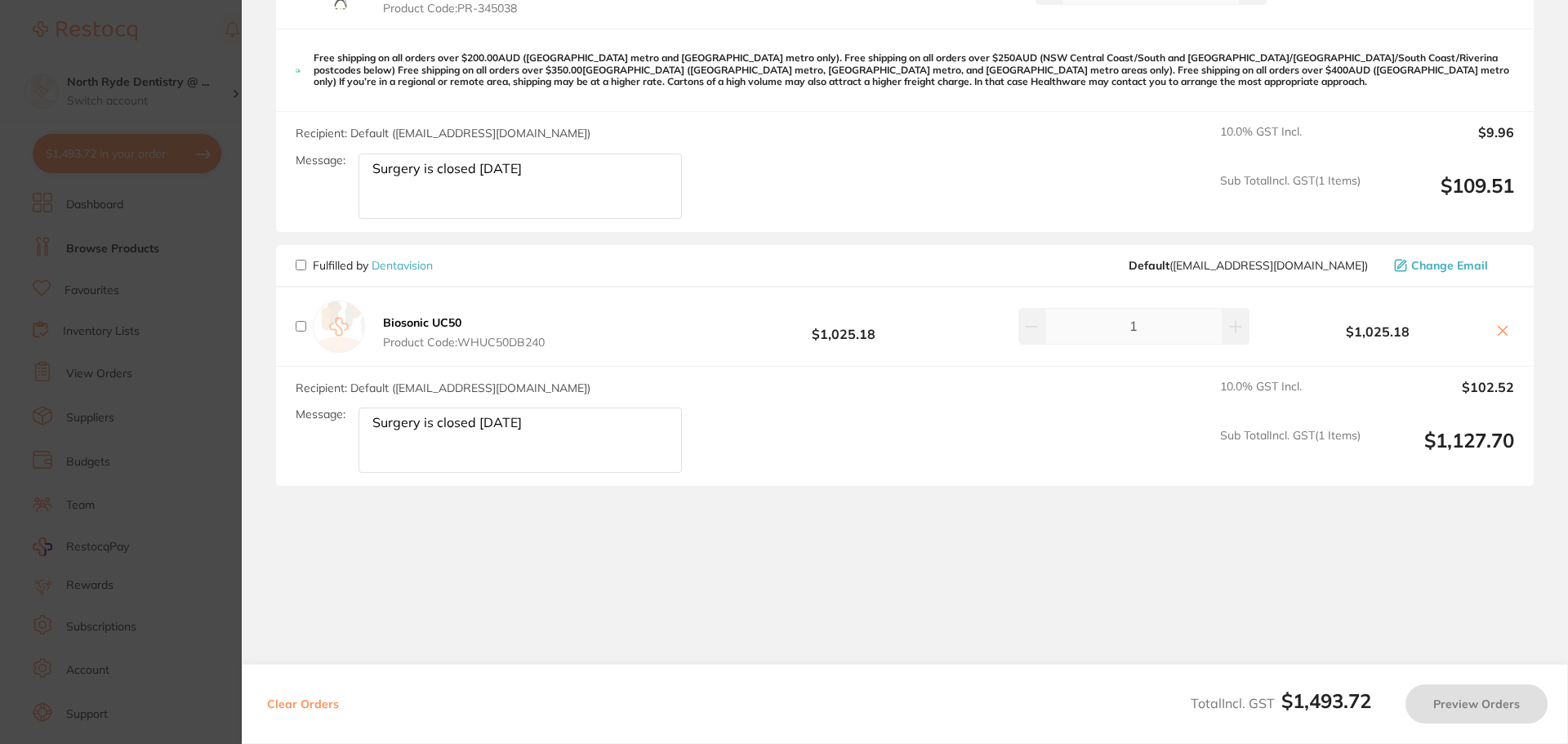
click at [300, 267] on input "checkbox" at bounding box center [300, 264] width 10 height 10
checkbox input "true"
click at [1448, 704] on button "Preview Orders" at bounding box center [1476, 704] width 142 height 39
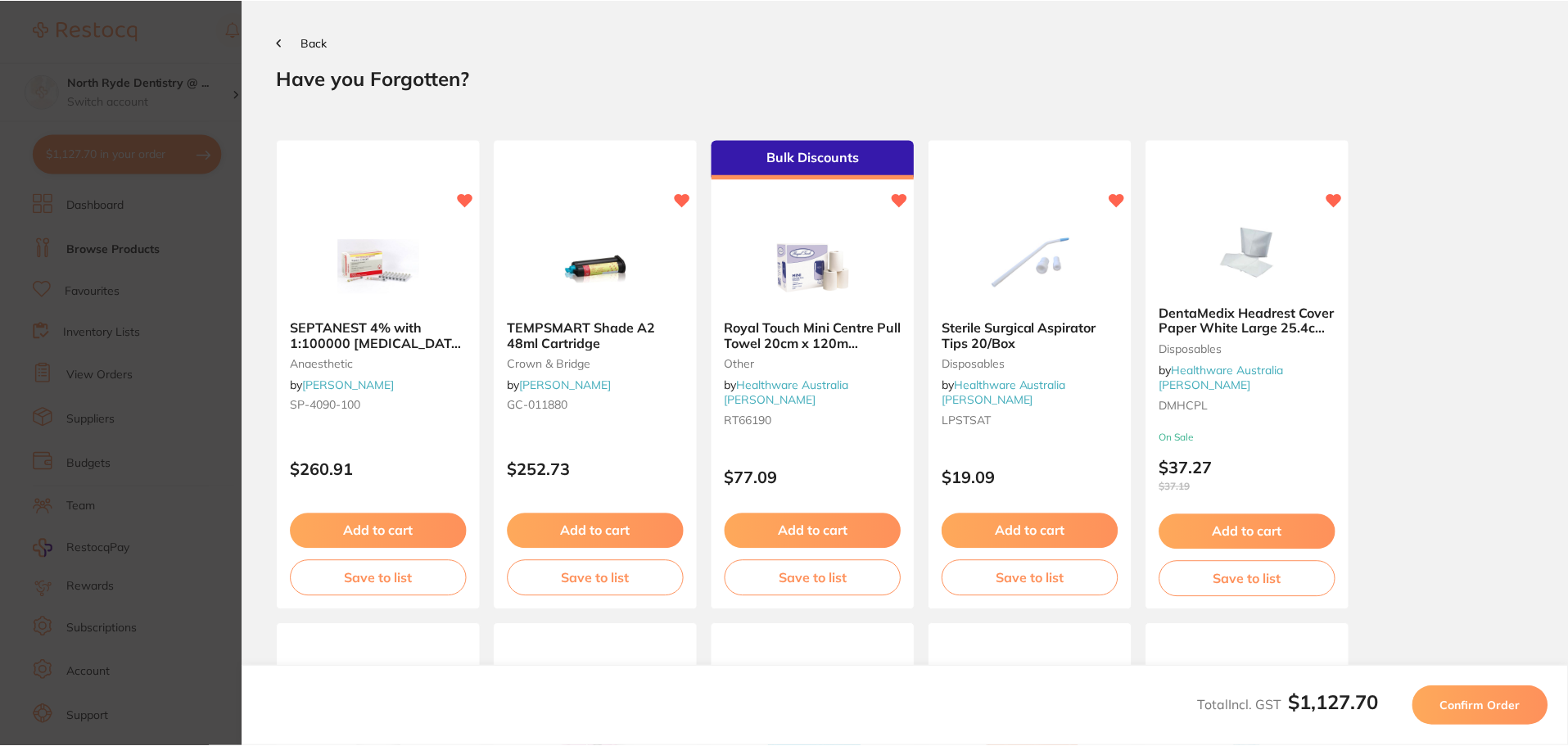
scroll to position [0, 0]
click at [1482, 694] on button "Confirm Order" at bounding box center [1483, 706] width 136 height 39
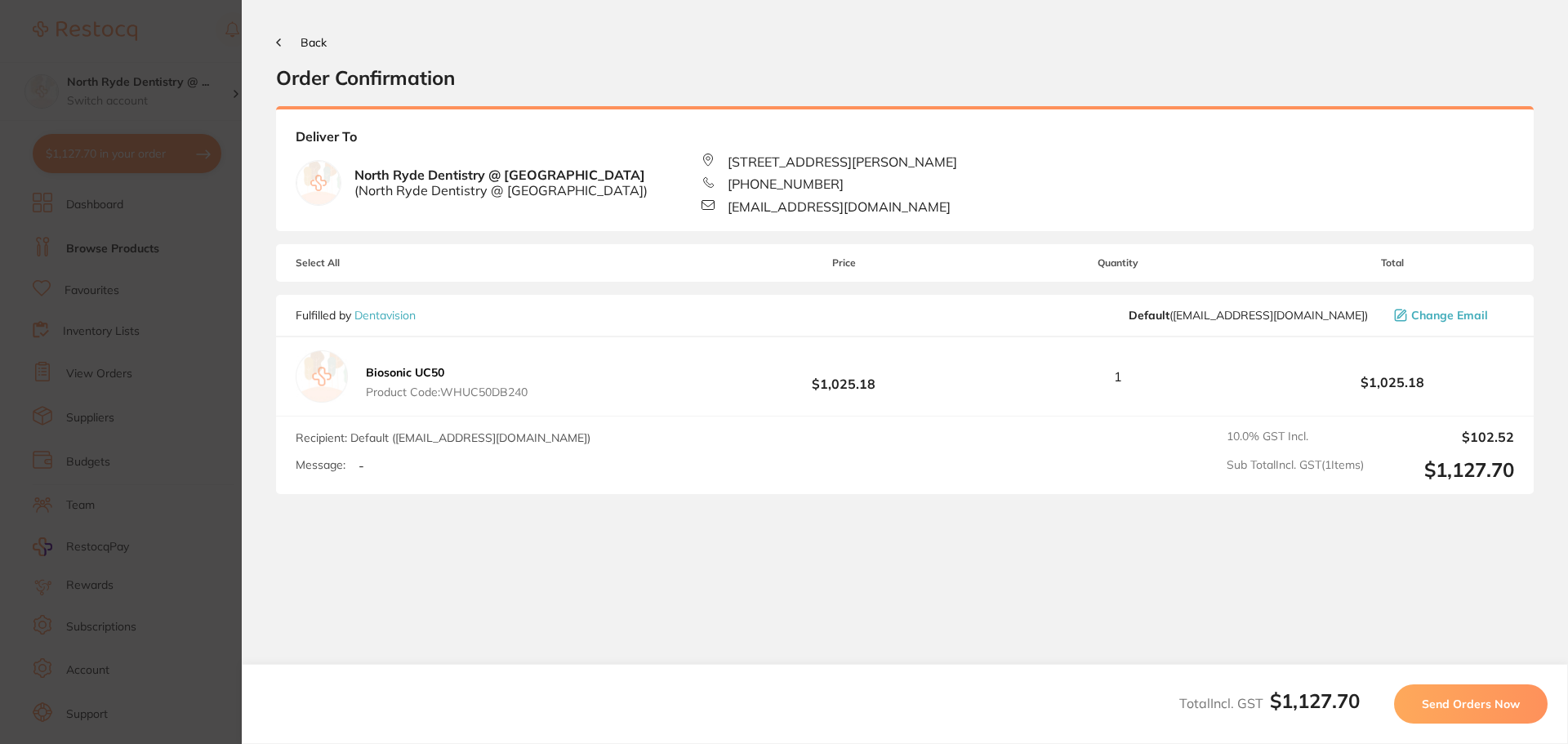
click at [1492, 699] on span "Send Orders Now" at bounding box center [1470, 704] width 98 height 15
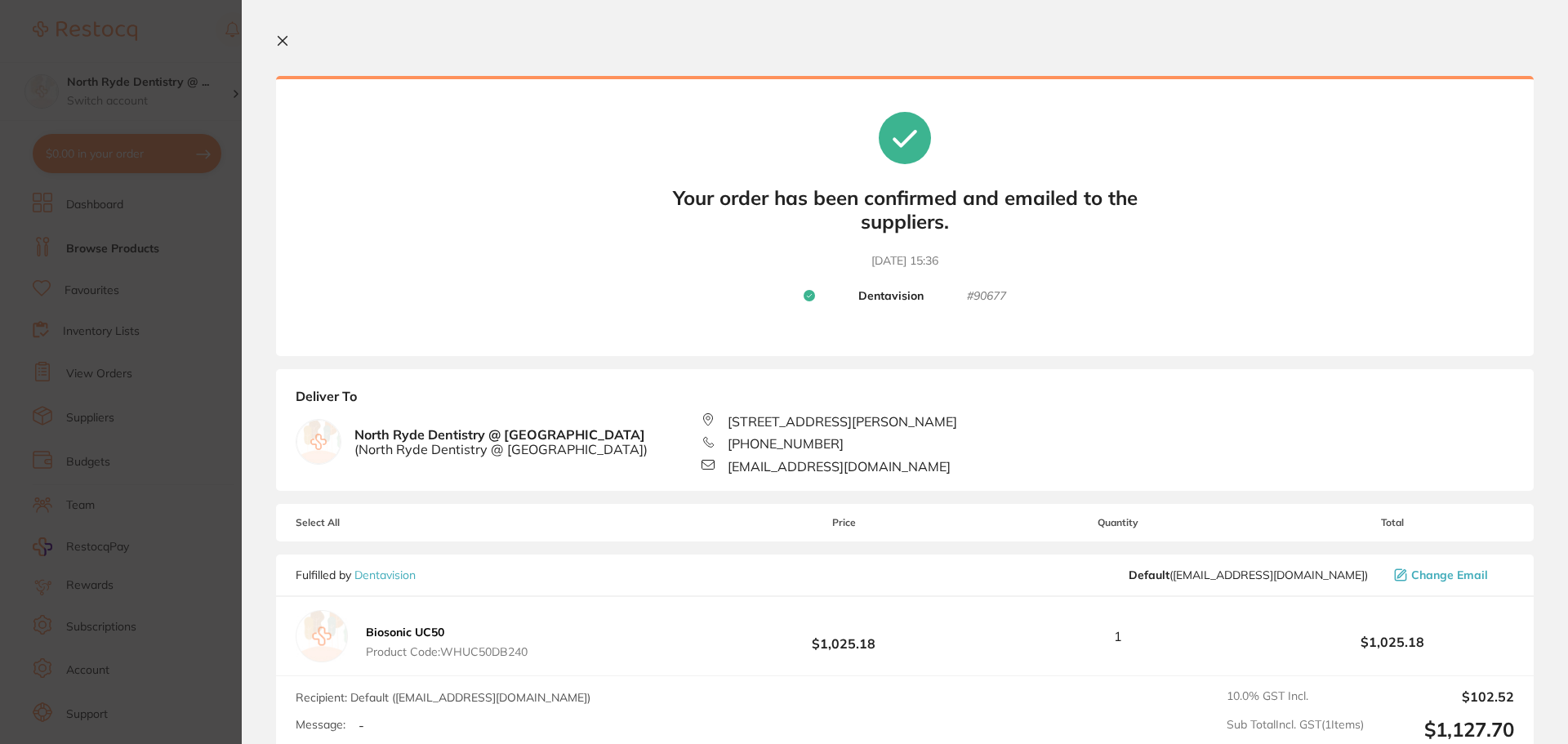
click at [272, 40] on section "Your orders are being processed and we will notify you once we have placed the …" at bounding box center [904, 372] width 1326 height 744
click at [282, 36] on icon at bounding box center [283, 41] width 13 height 13
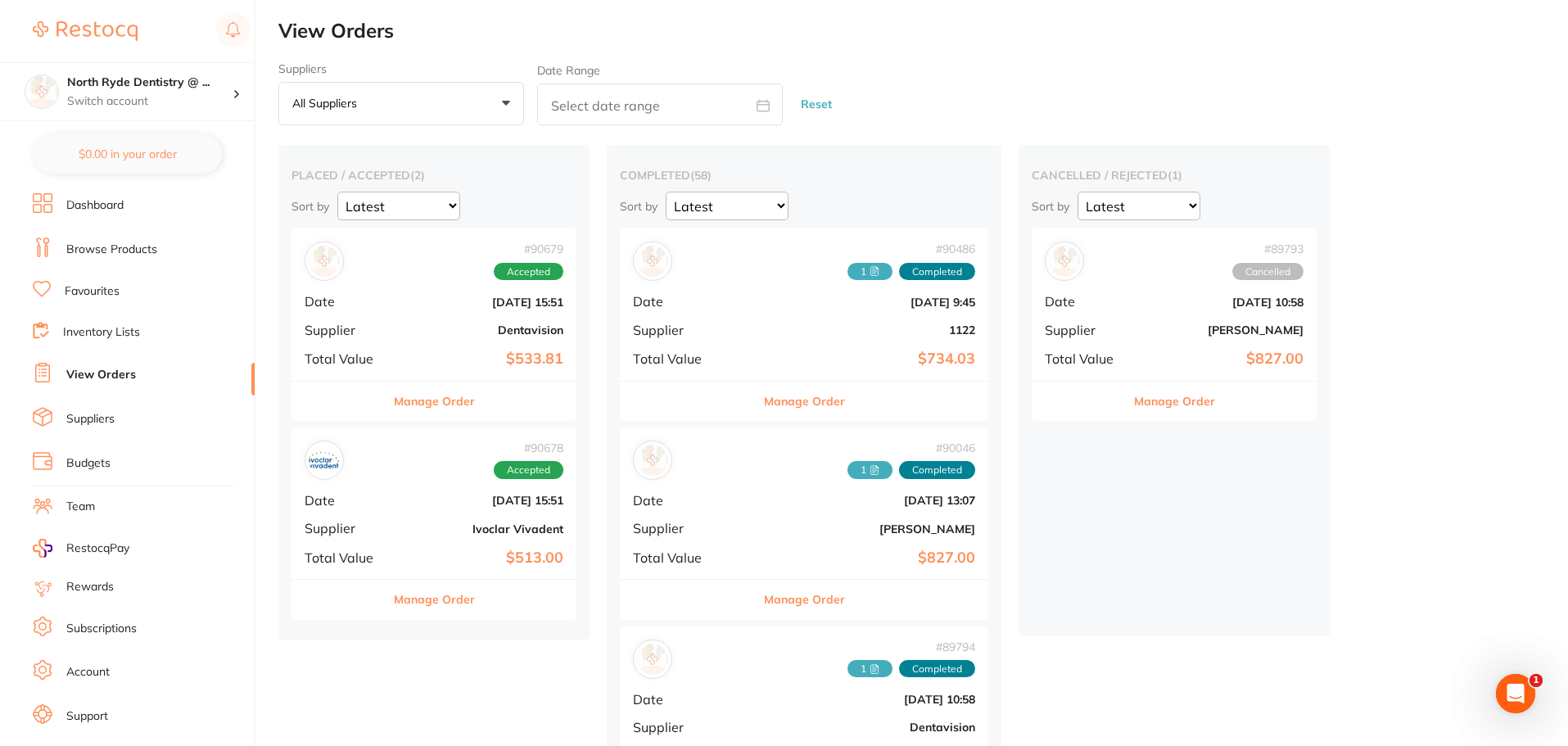
checkbox input "false"
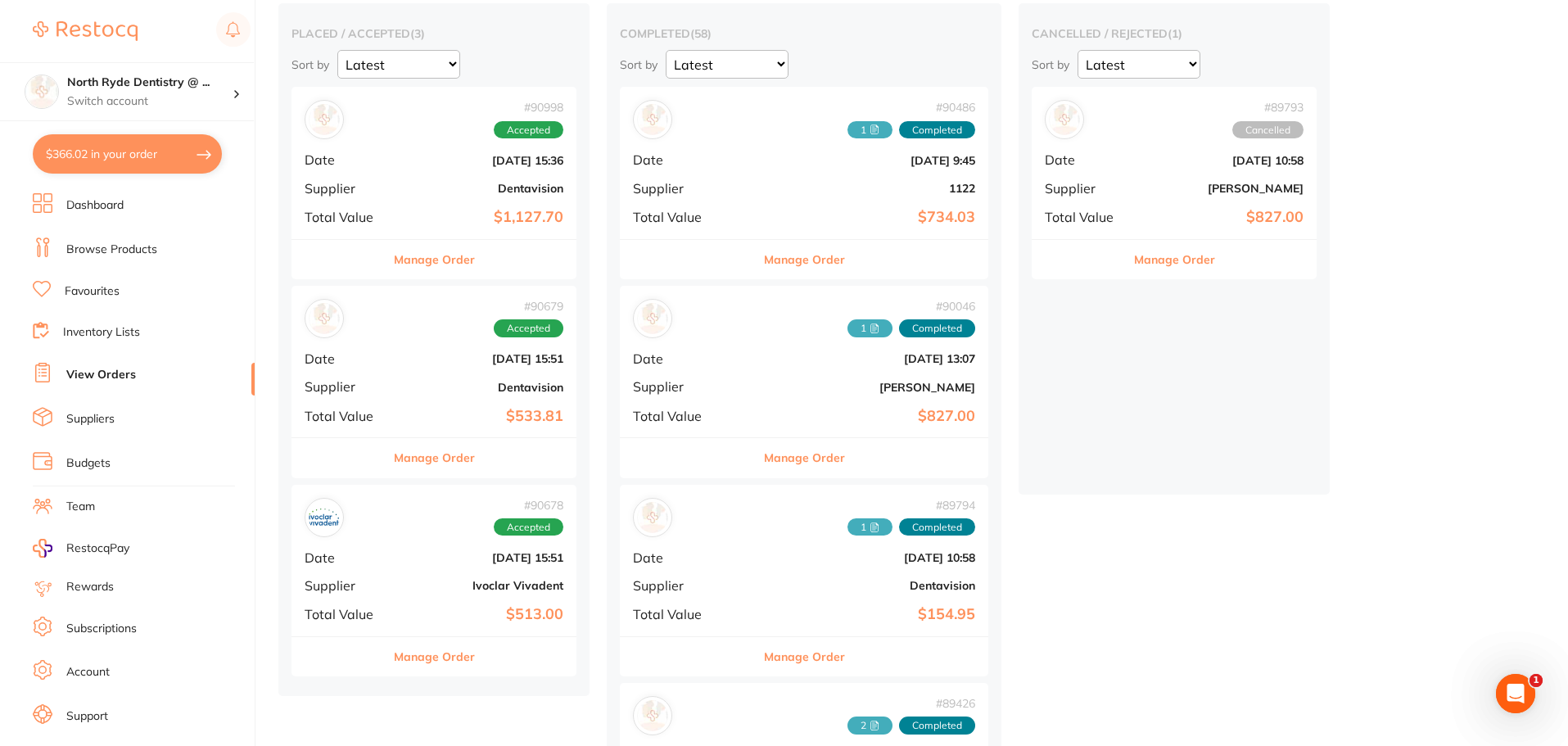
scroll to position [163, 0]
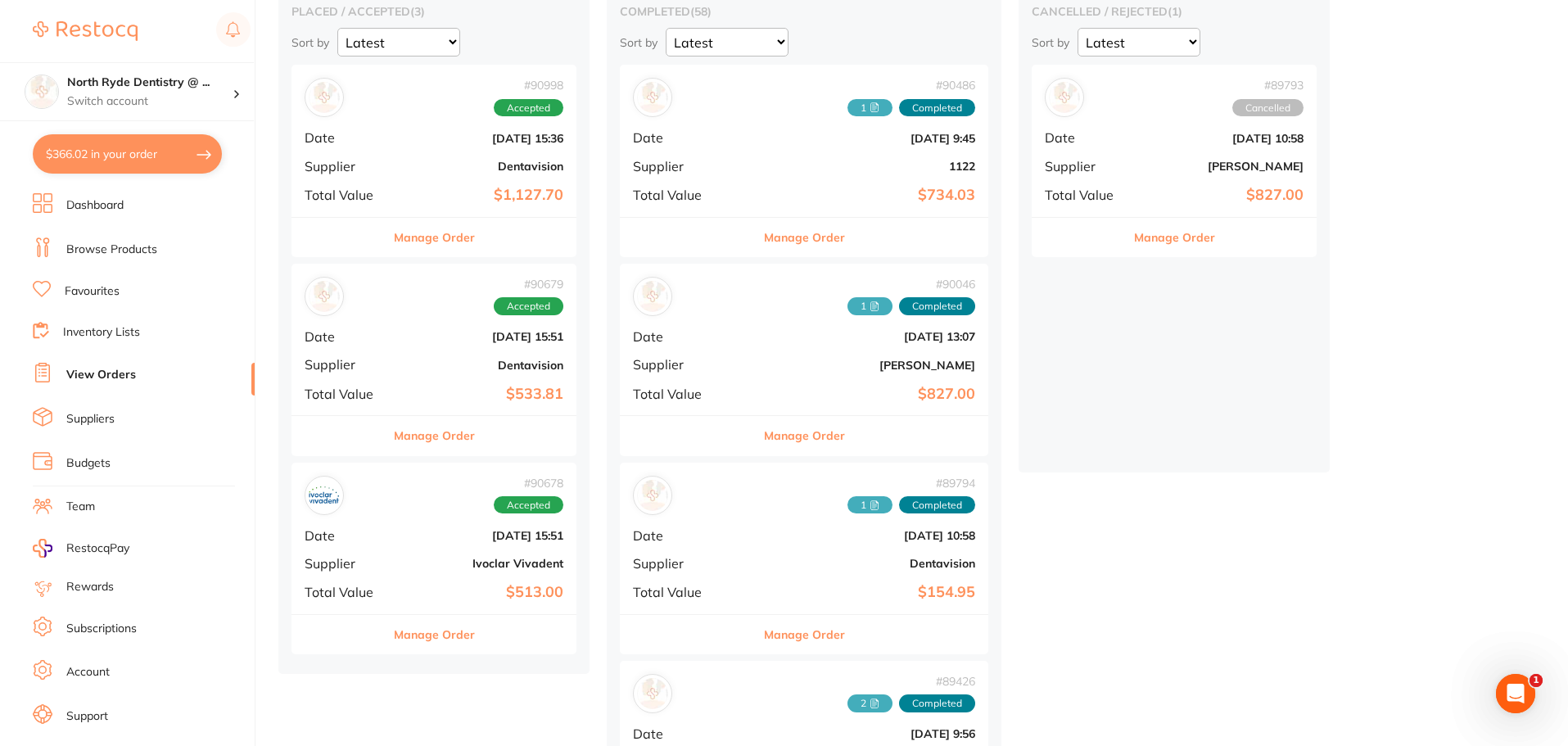
click at [415, 639] on button "Manage Order" at bounding box center [434, 634] width 81 height 39
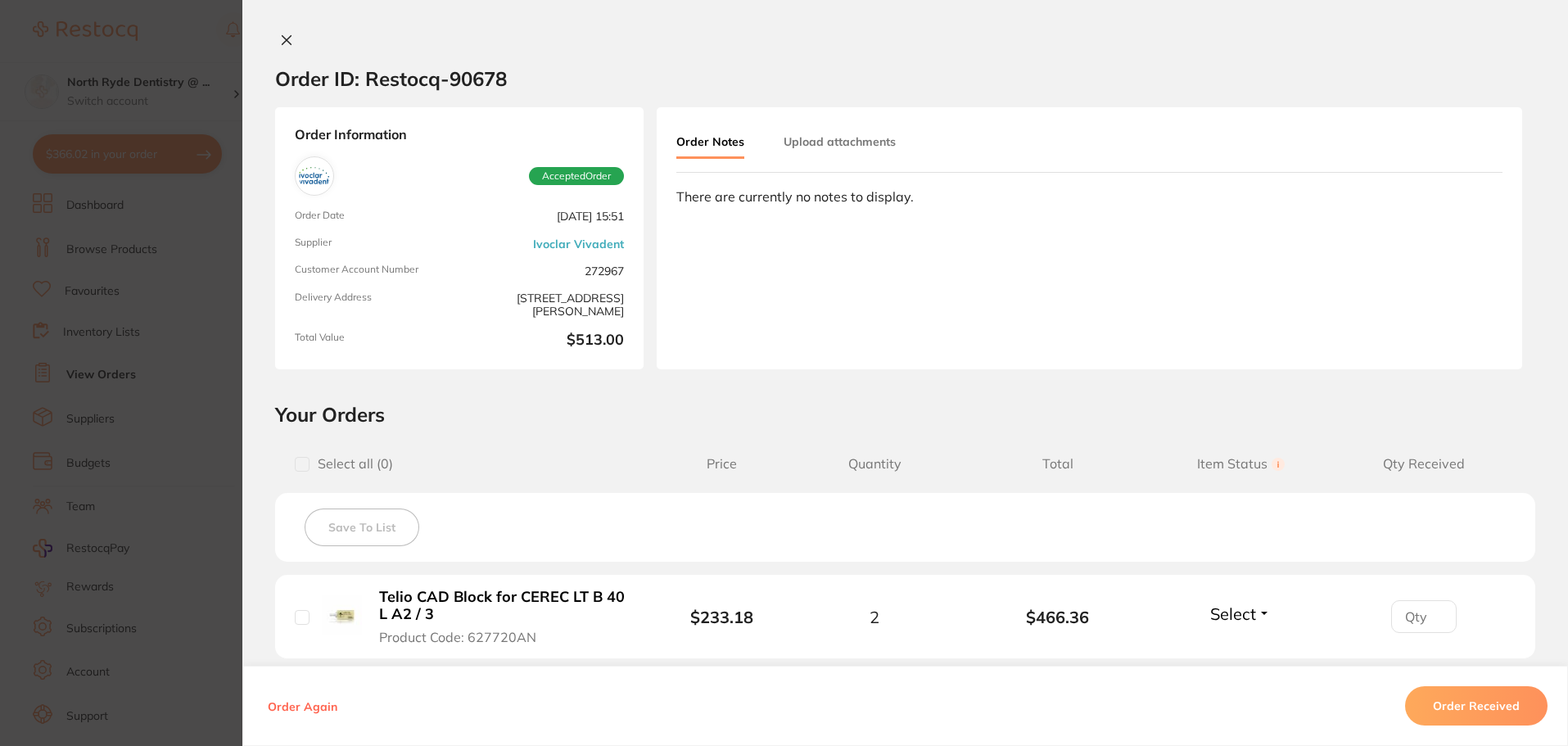
click at [293, 40] on button at bounding box center [286, 41] width 23 height 17
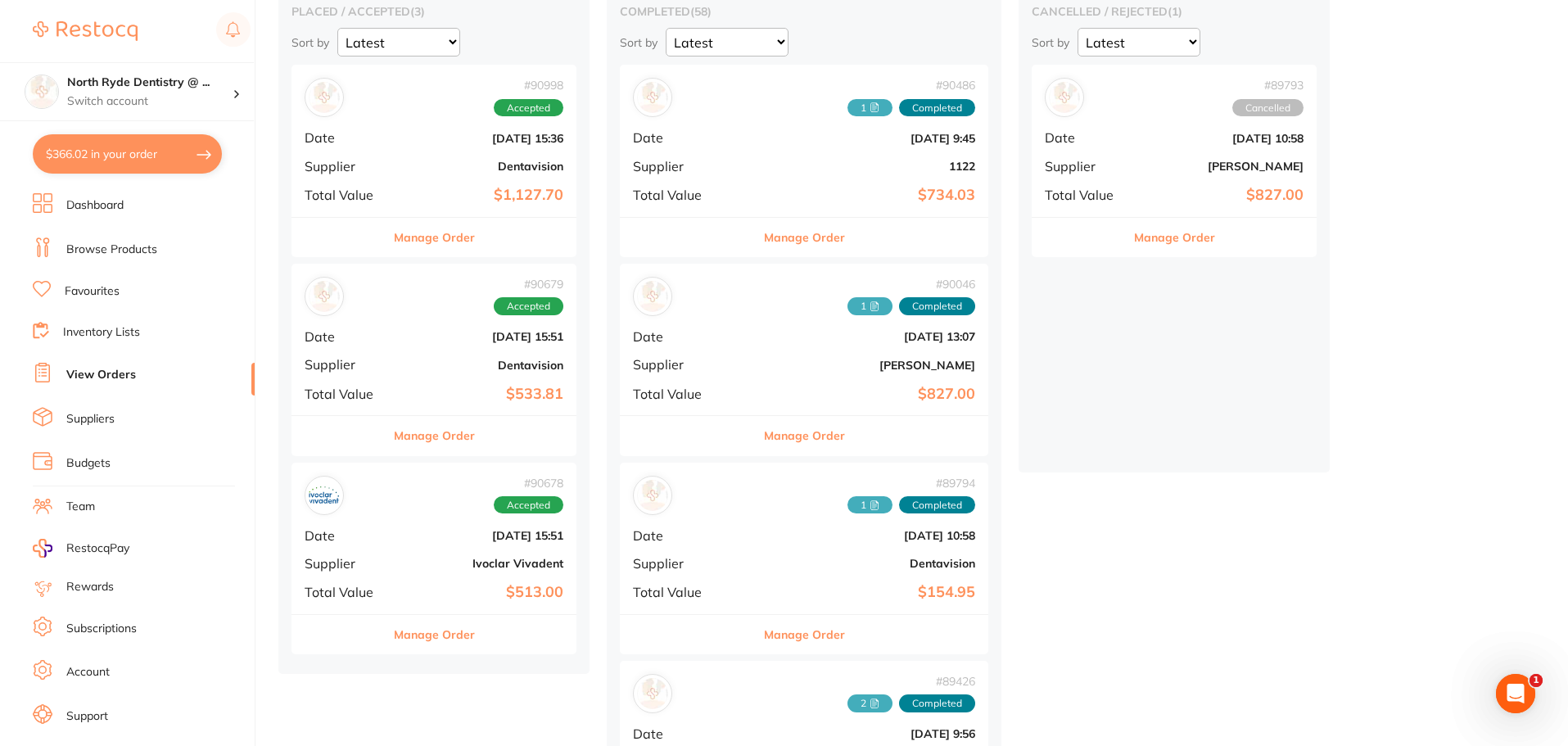
click at [422, 438] on button "Manage Order" at bounding box center [434, 435] width 81 height 39
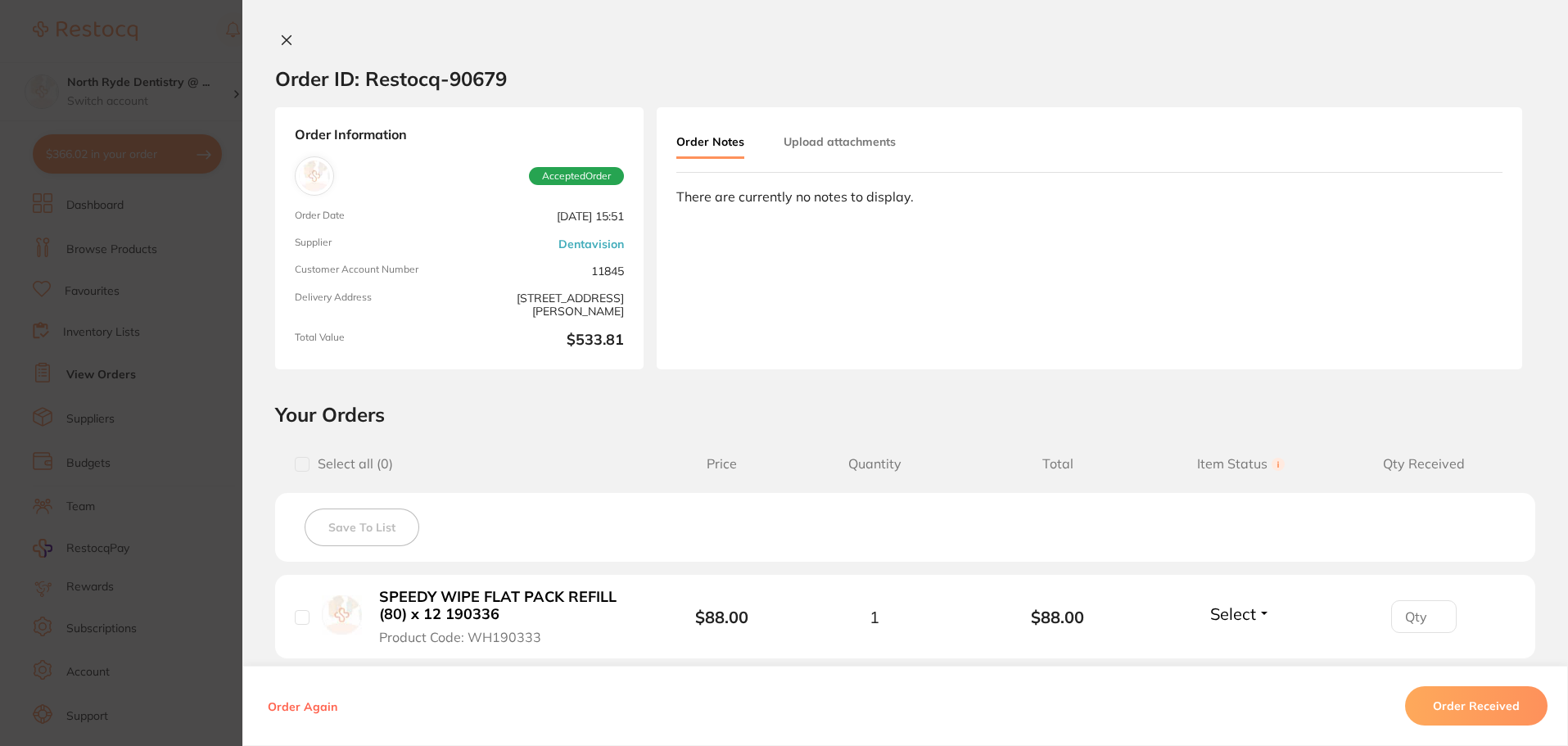
click at [810, 145] on button "Upload attachments" at bounding box center [839, 141] width 112 height 29
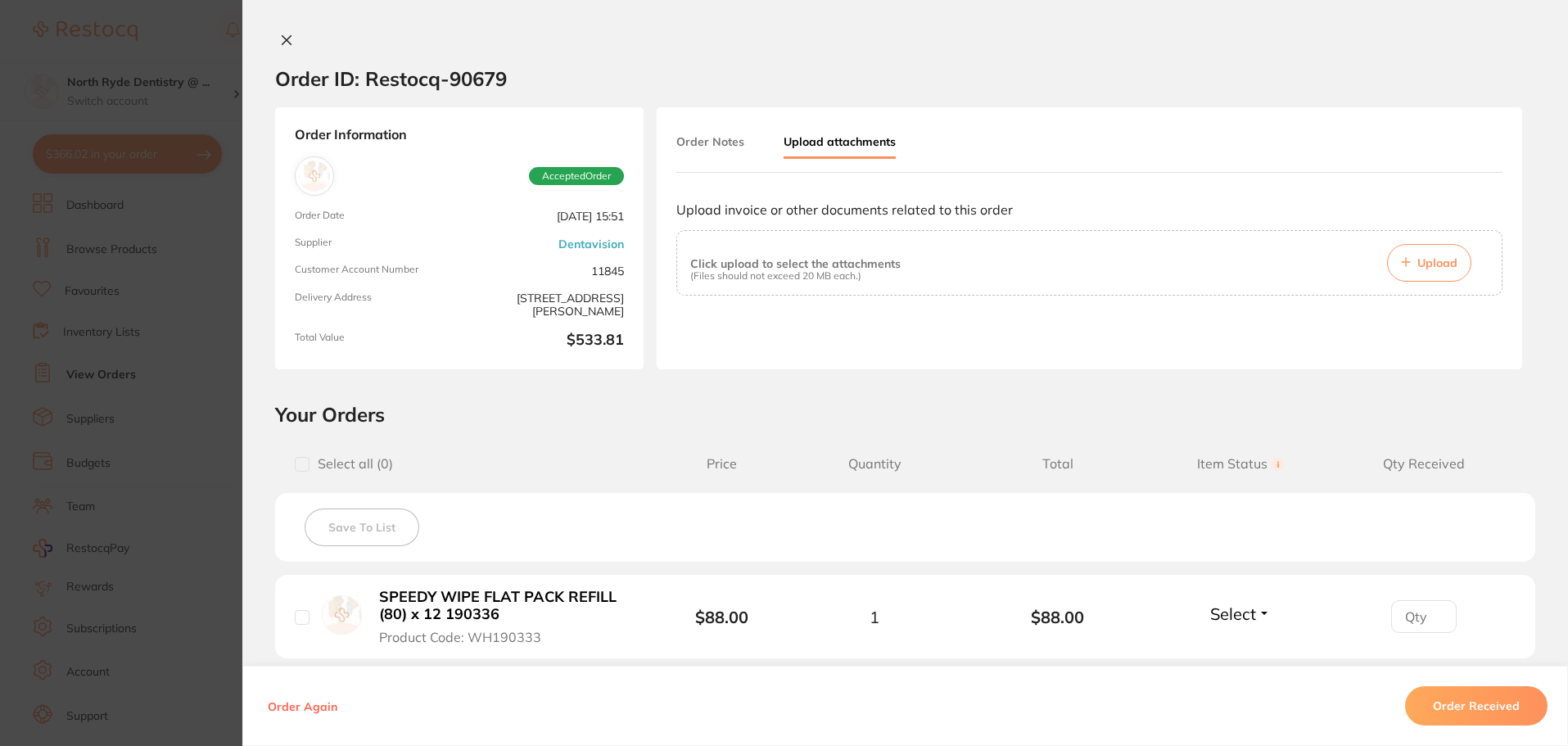
click at [1446, 271] on button "Upload" at bounding box center [1429, 263] width 85 height 38
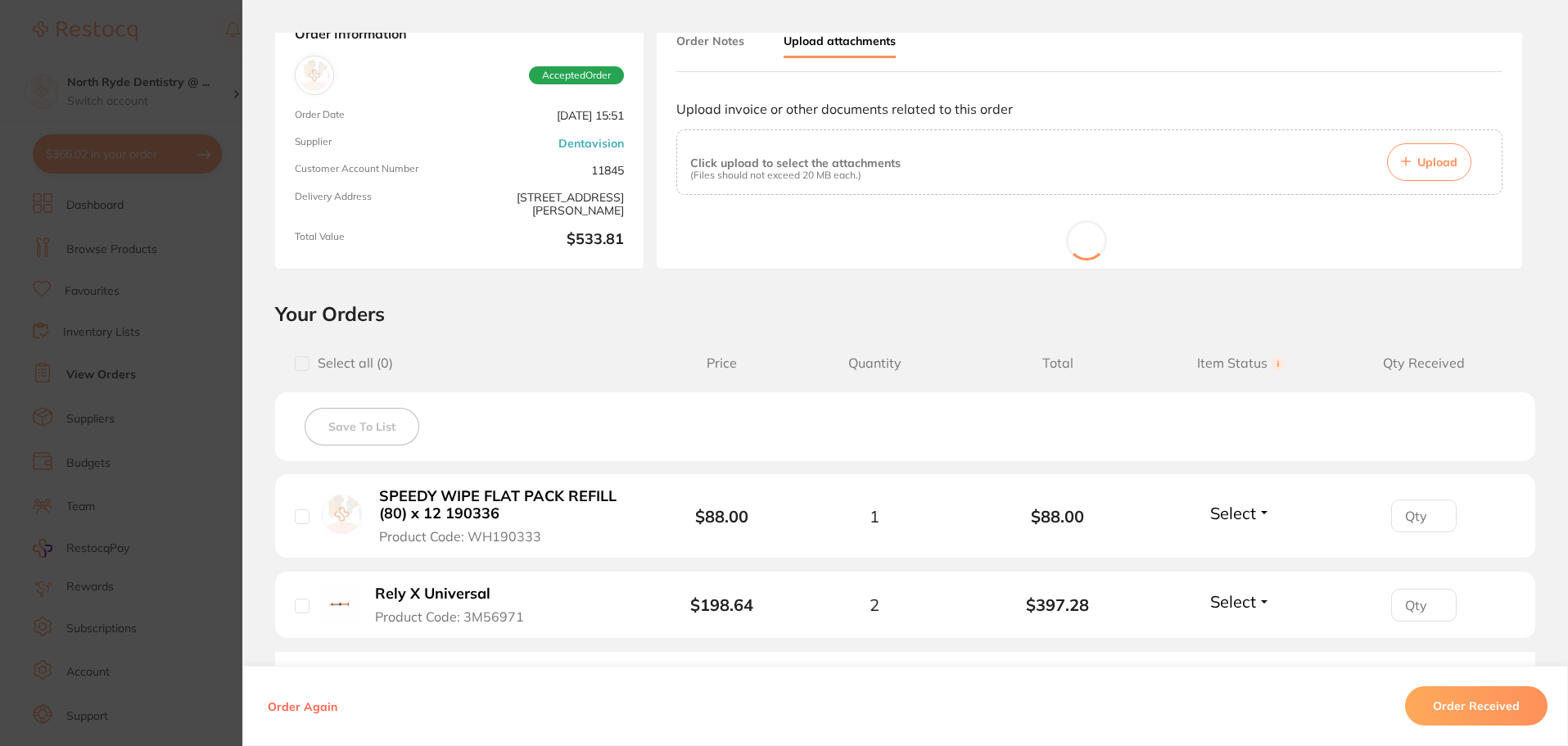
scroll to position [163, 0]
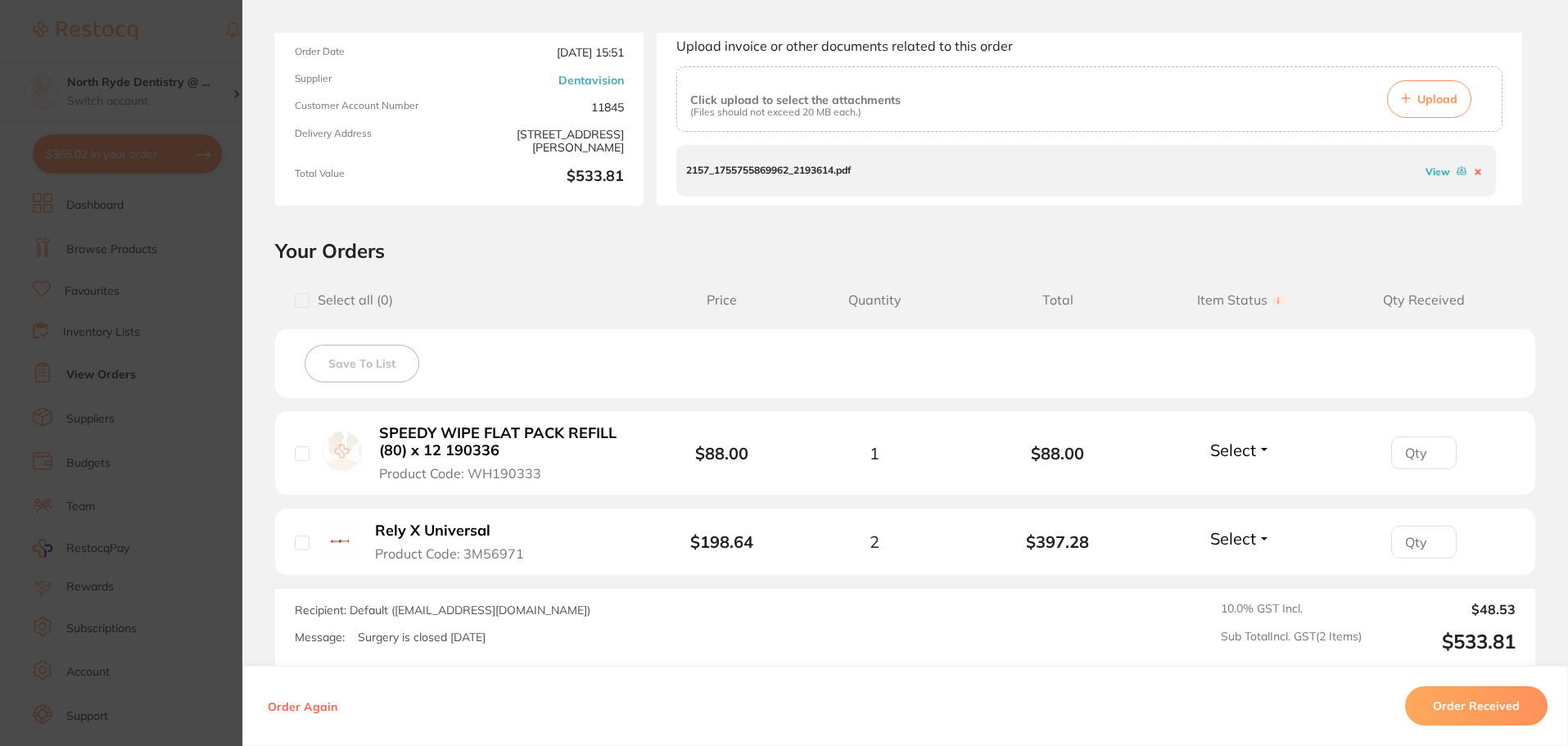
click at [299, 451] on input "checkbox" at bounding box center [302, 453] width 15 height 15
checkbox input "true"
click at [1466, 698] on button "Order Received" at bounding box center [1477, 706] width 143 height 39
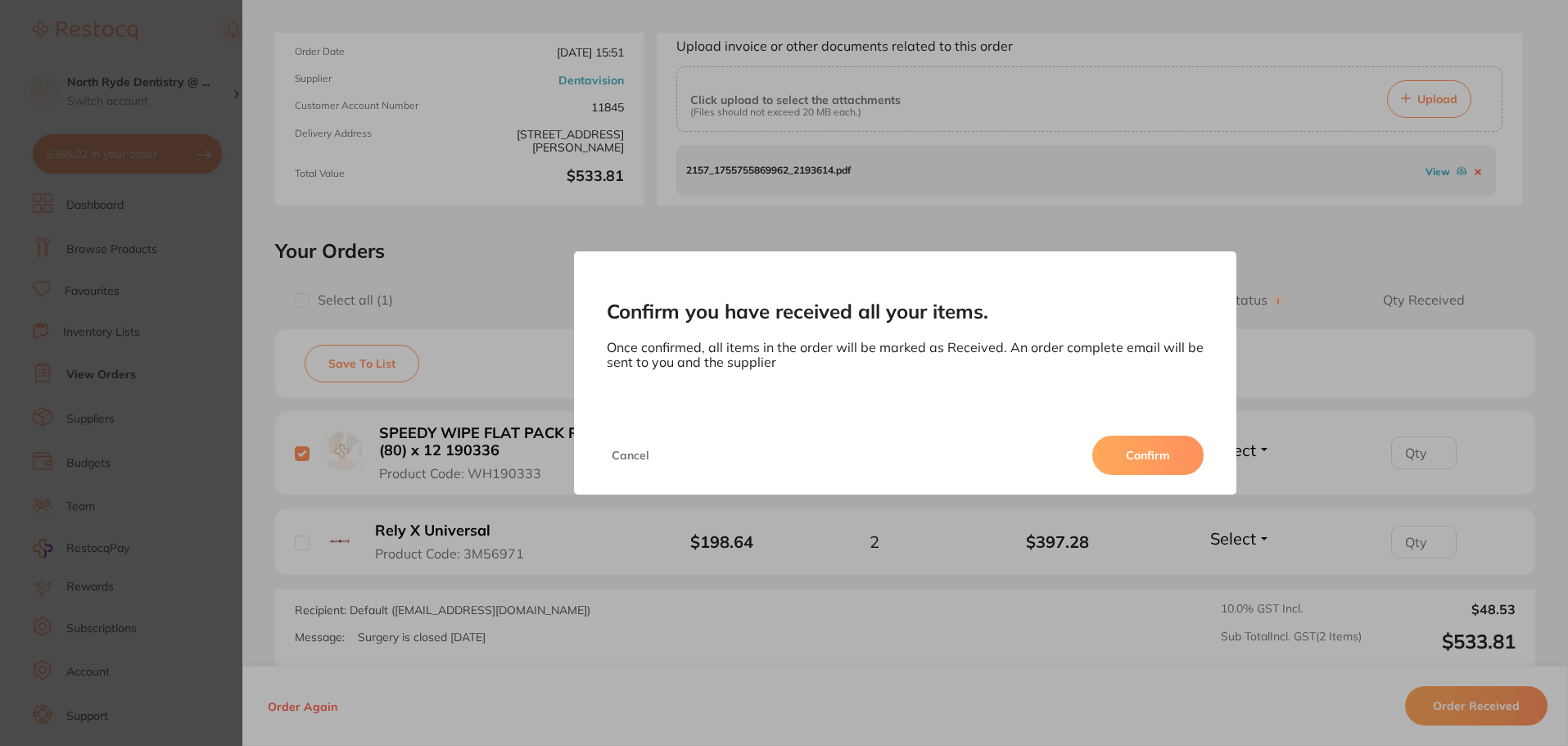
click at [1177, 458] on button "Confirm" at bounding box center [1147, 455] width 112 height 39
